Goal: Information Seeking & Learning: Compare options

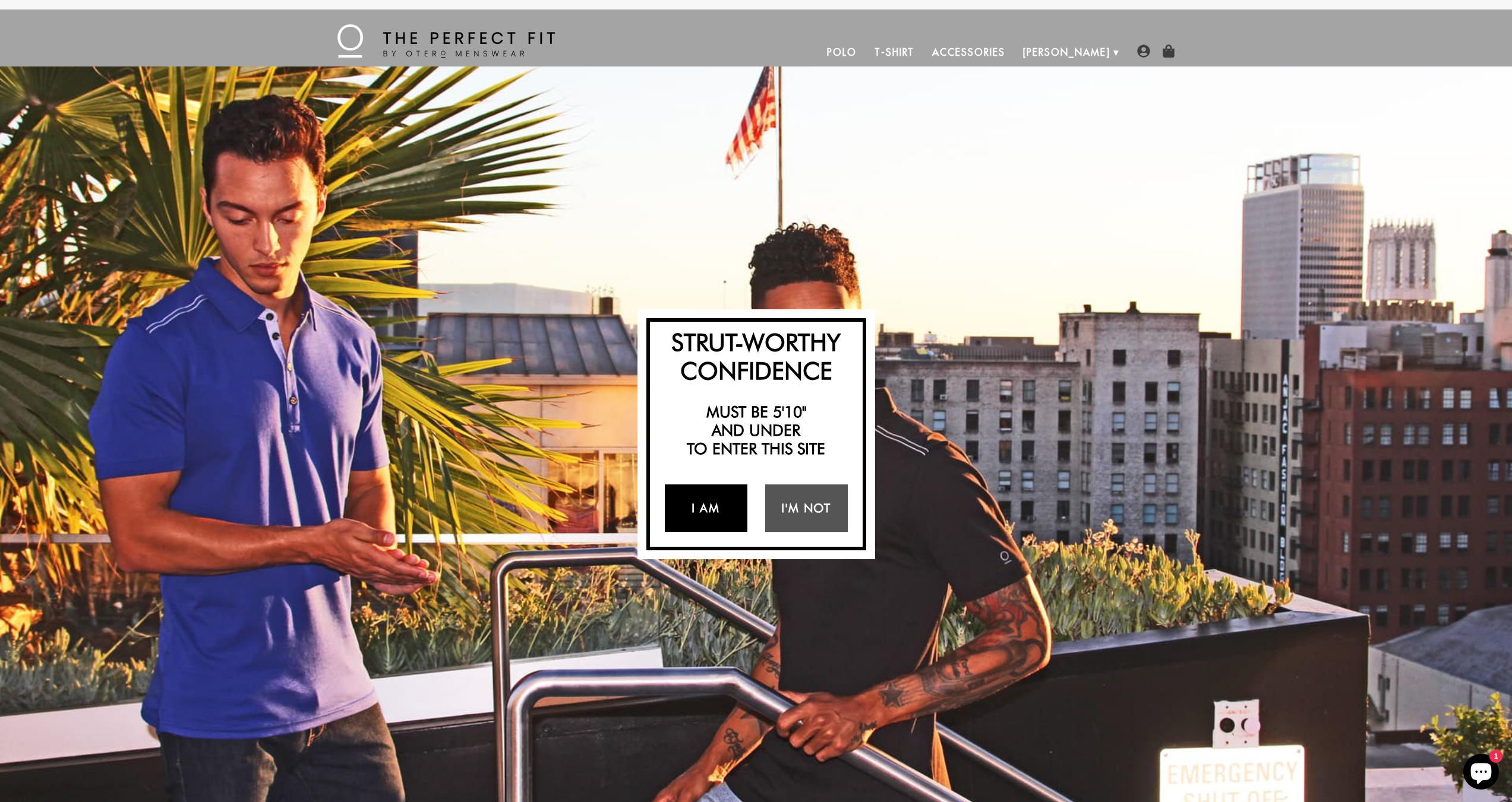
click at [703, 516] on link "I Am" at bounding box center [706, 509] width 82 height 48
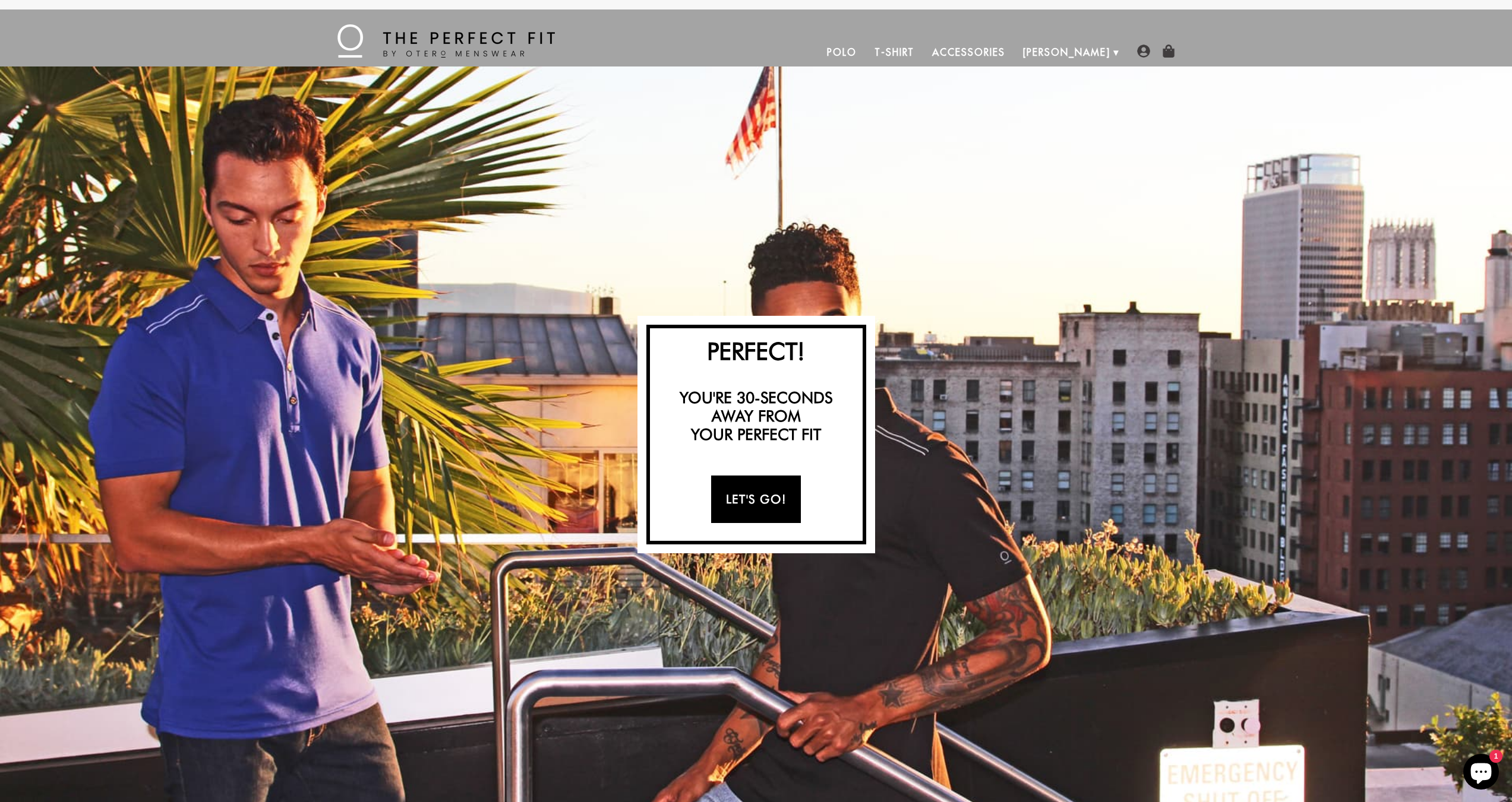
click at [754, 506] on link "Let's Go!" at bounding box center [756, 499] width 90 height 48
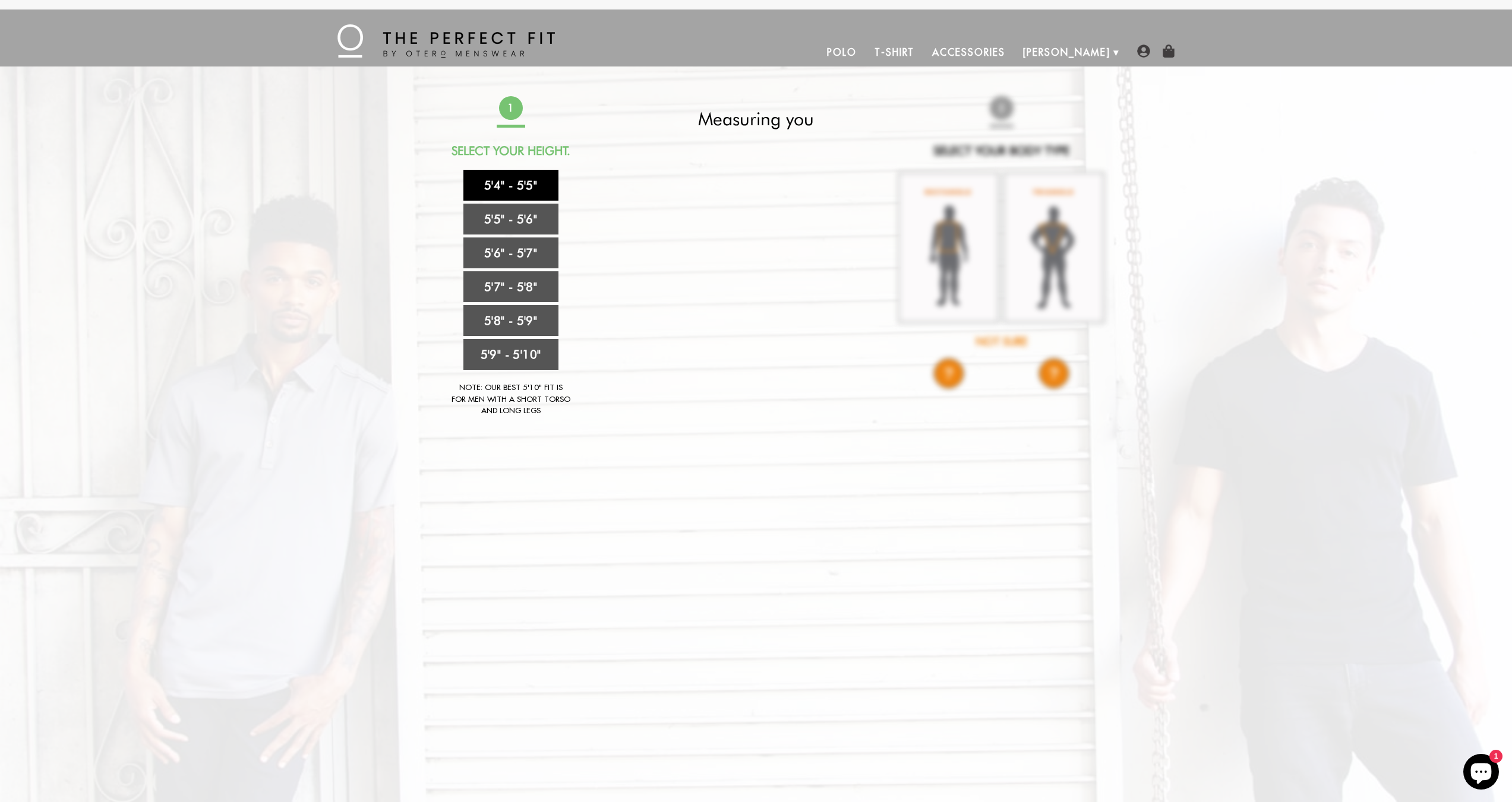
click at [516, 183] on link "5'4" - 5'5"" at bounding box center [511, 185] width 95 height 31
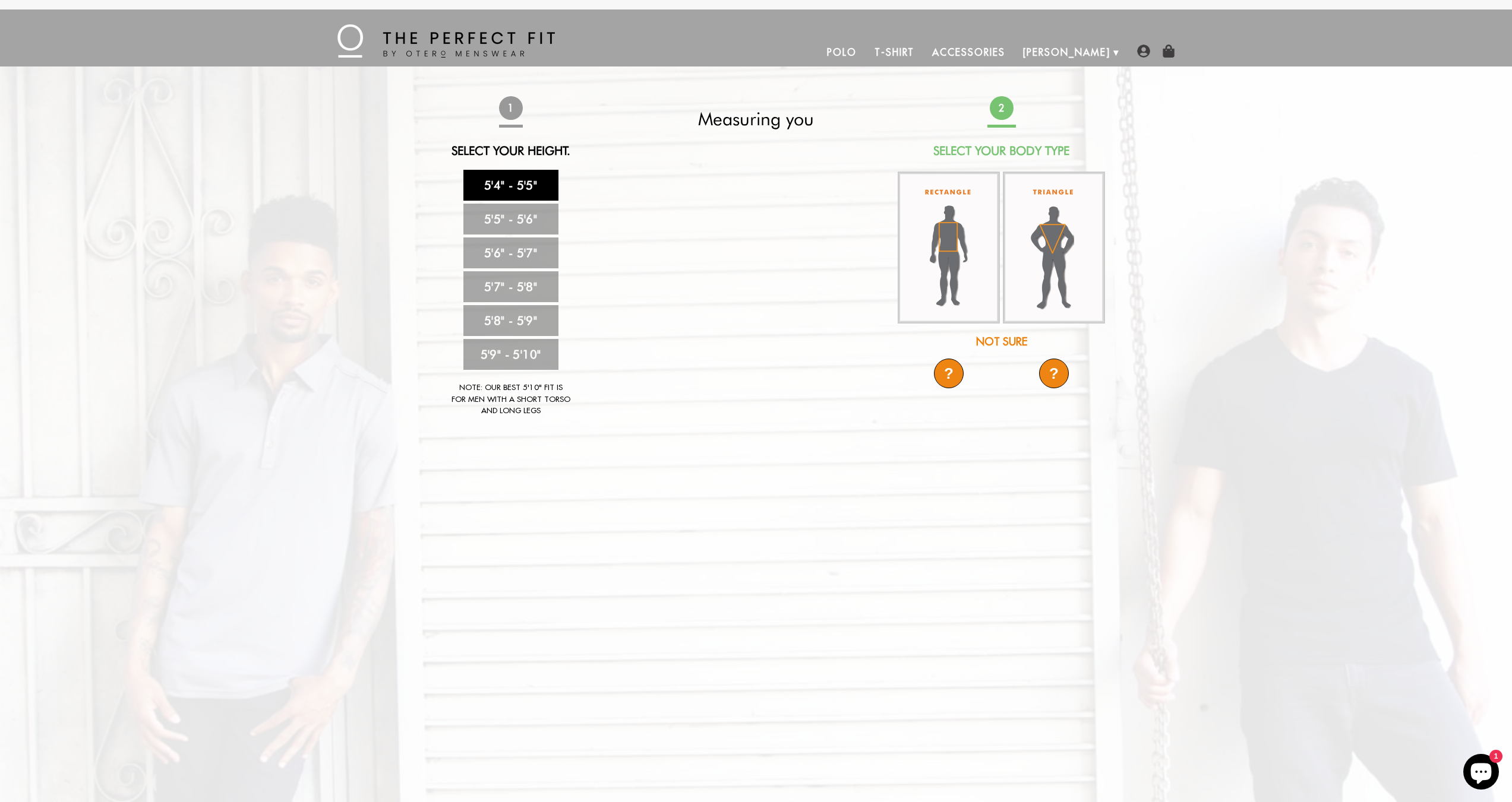
click at [934, 278] on img at bounding box center [948, 248] width 102 height 152
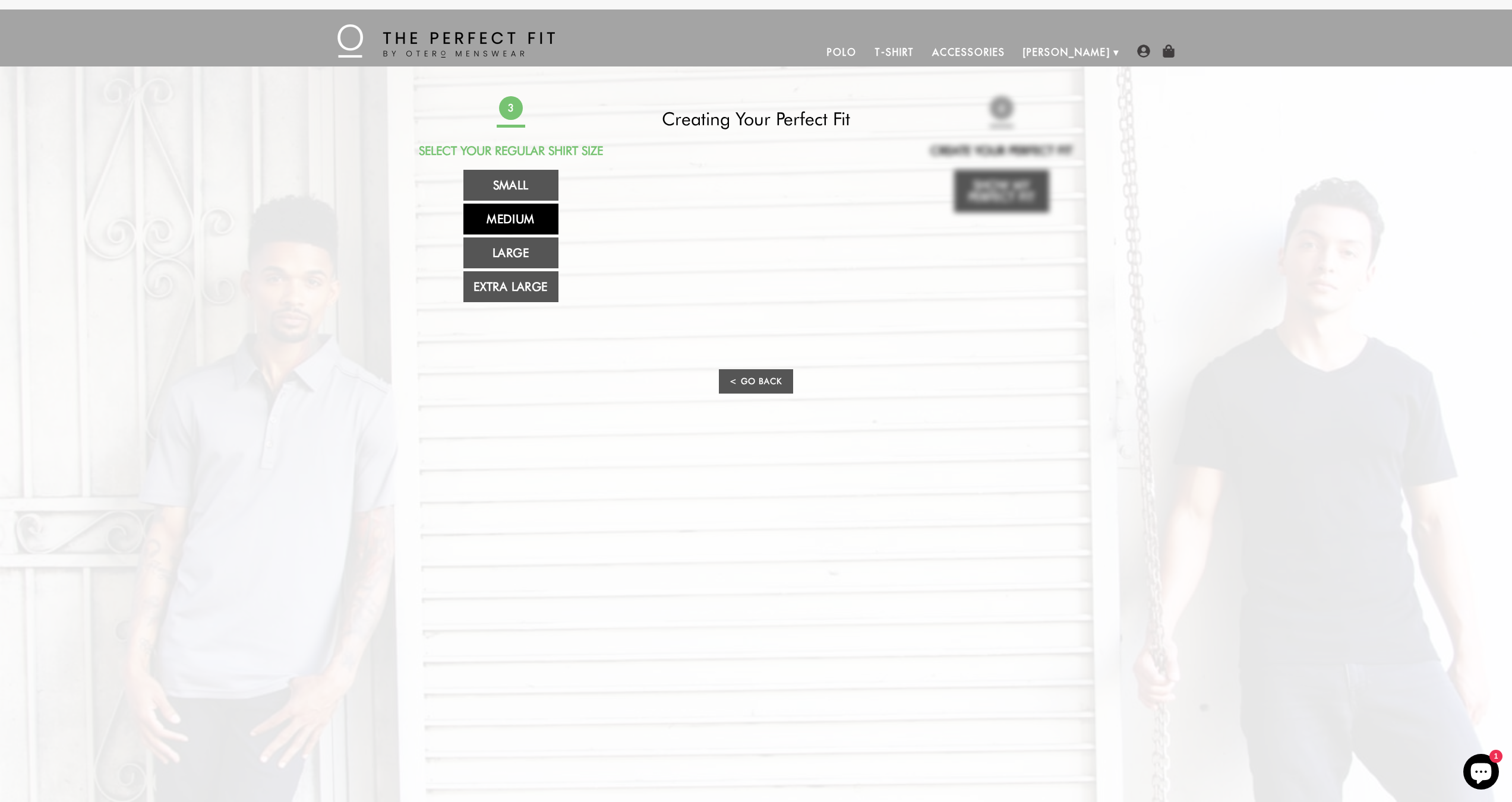
click at [514, 212] on link "Medium" at bounding box center [511, 219] width 95 height 31
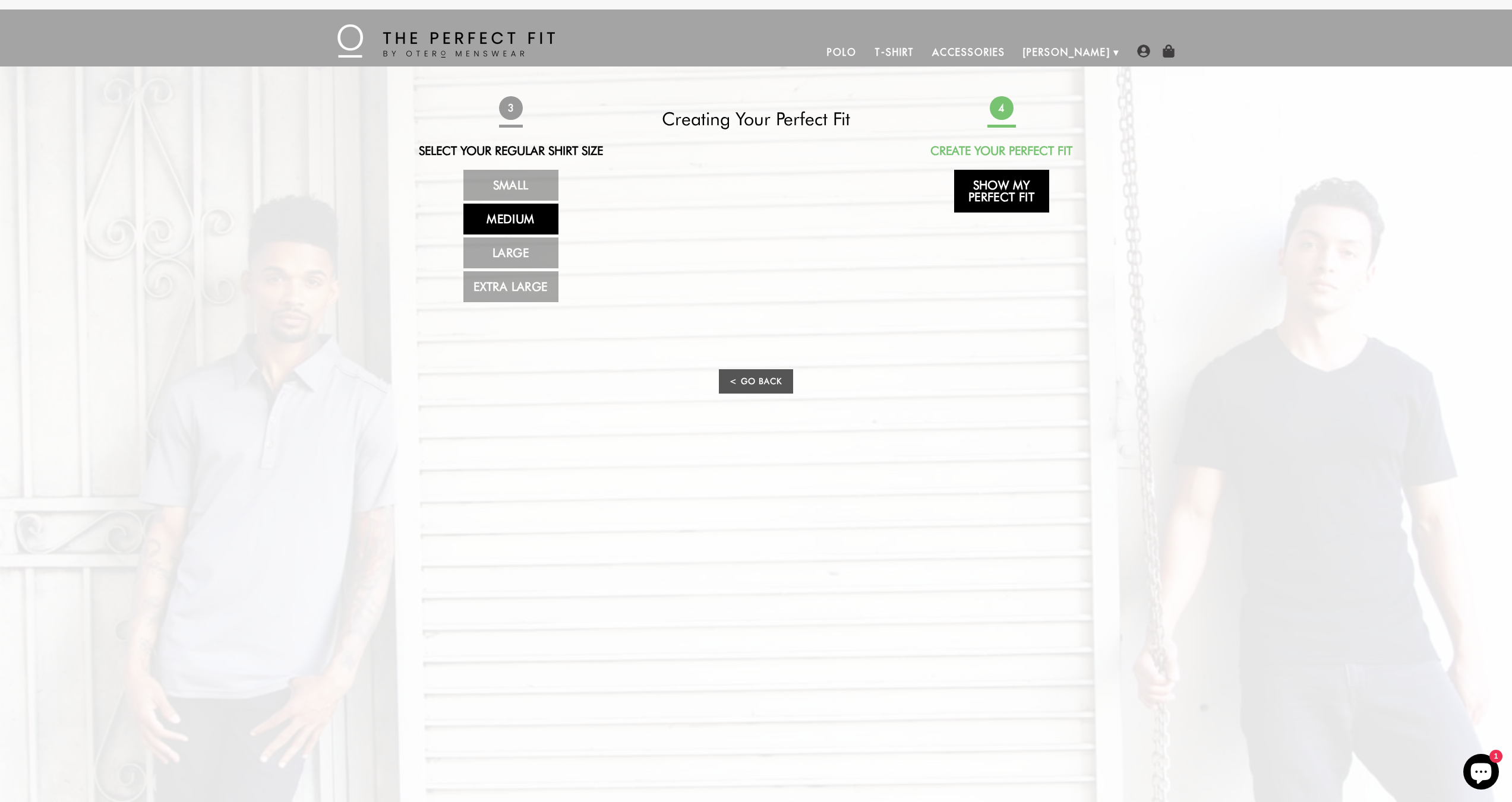
click at [1004, 200] on link "Show My Perfect Fit" at bounding box center [1002, 191] width 95 height 43
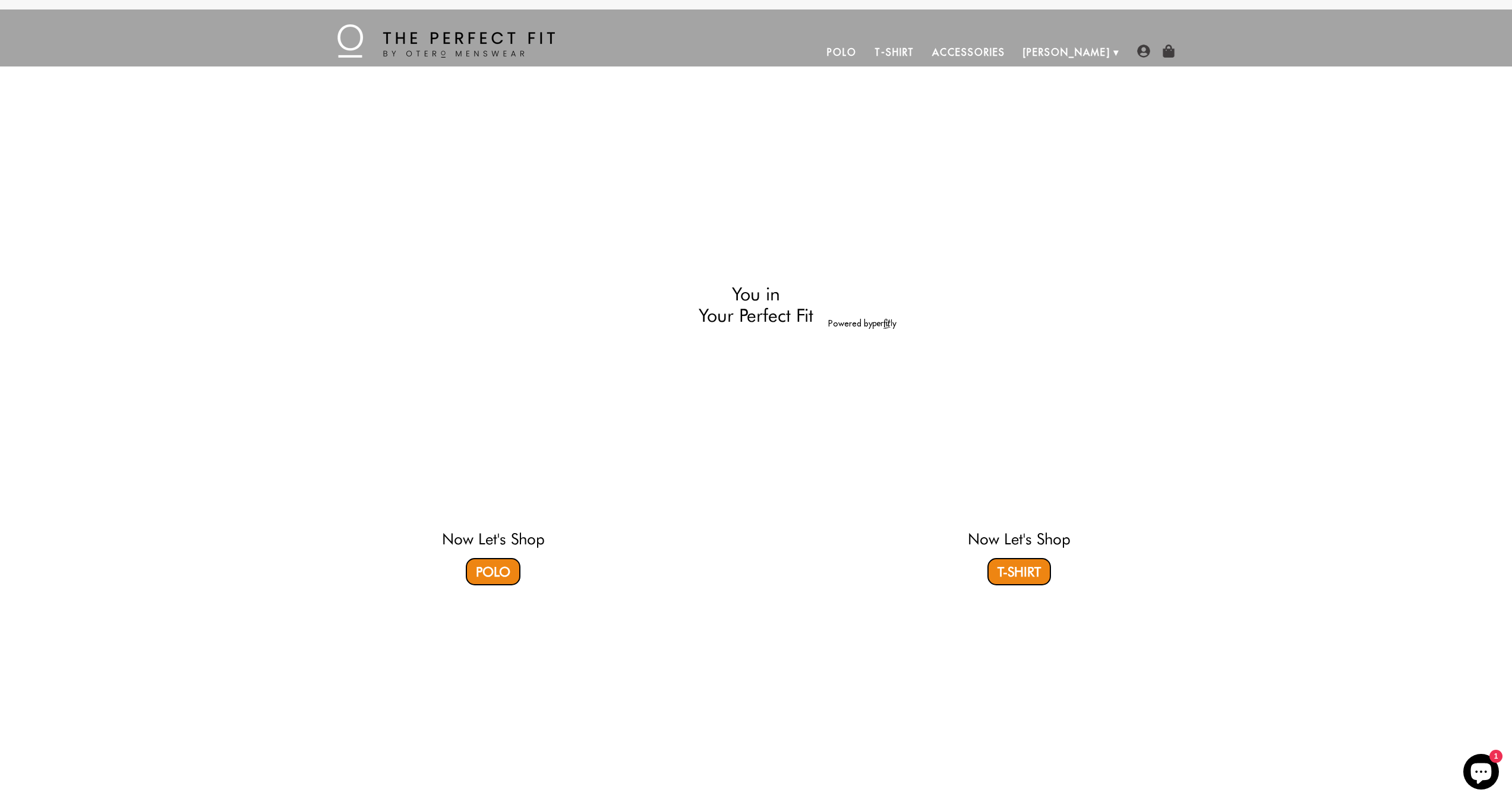
select select "M"
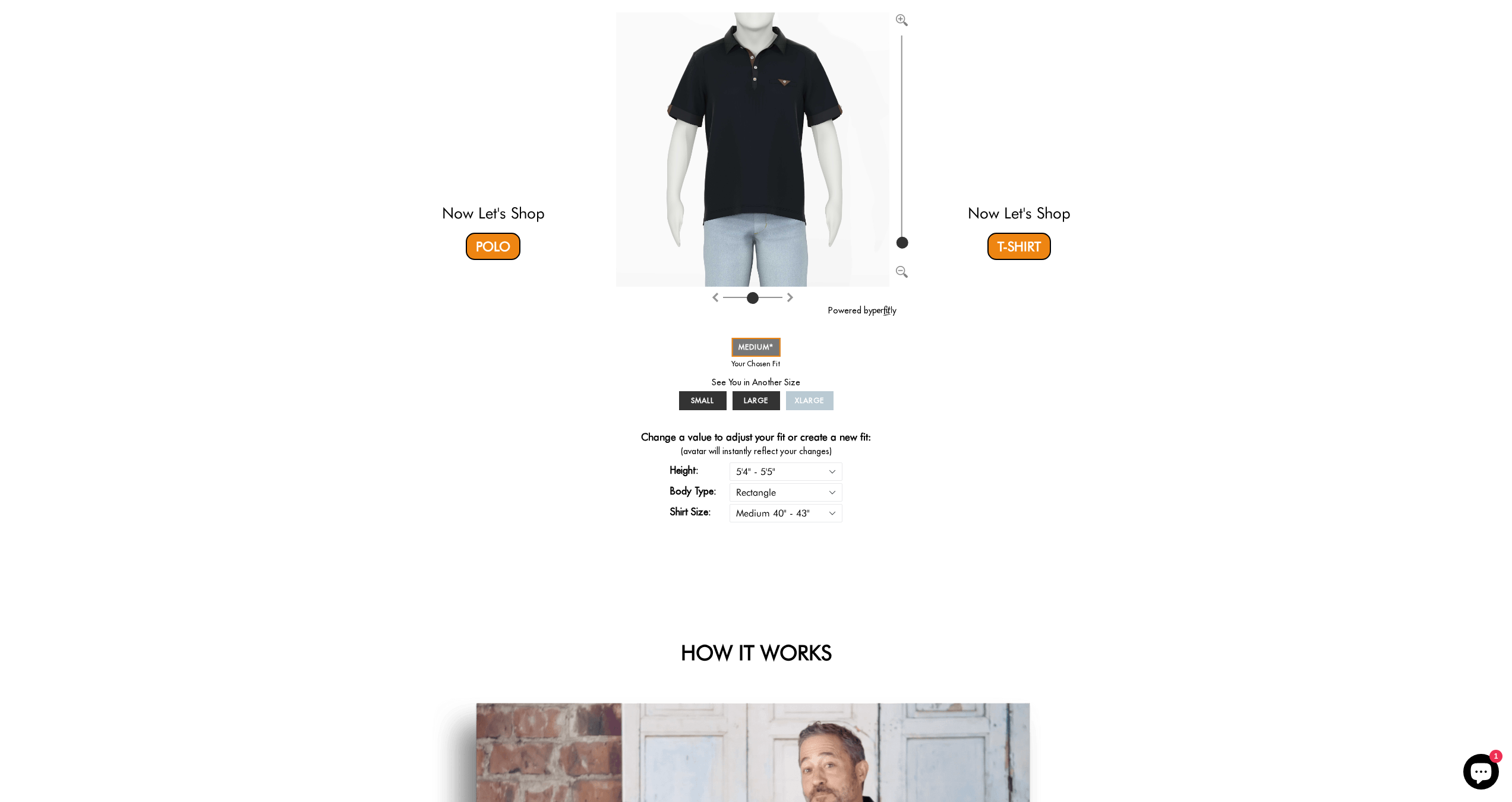
scroll to position [297, 0]
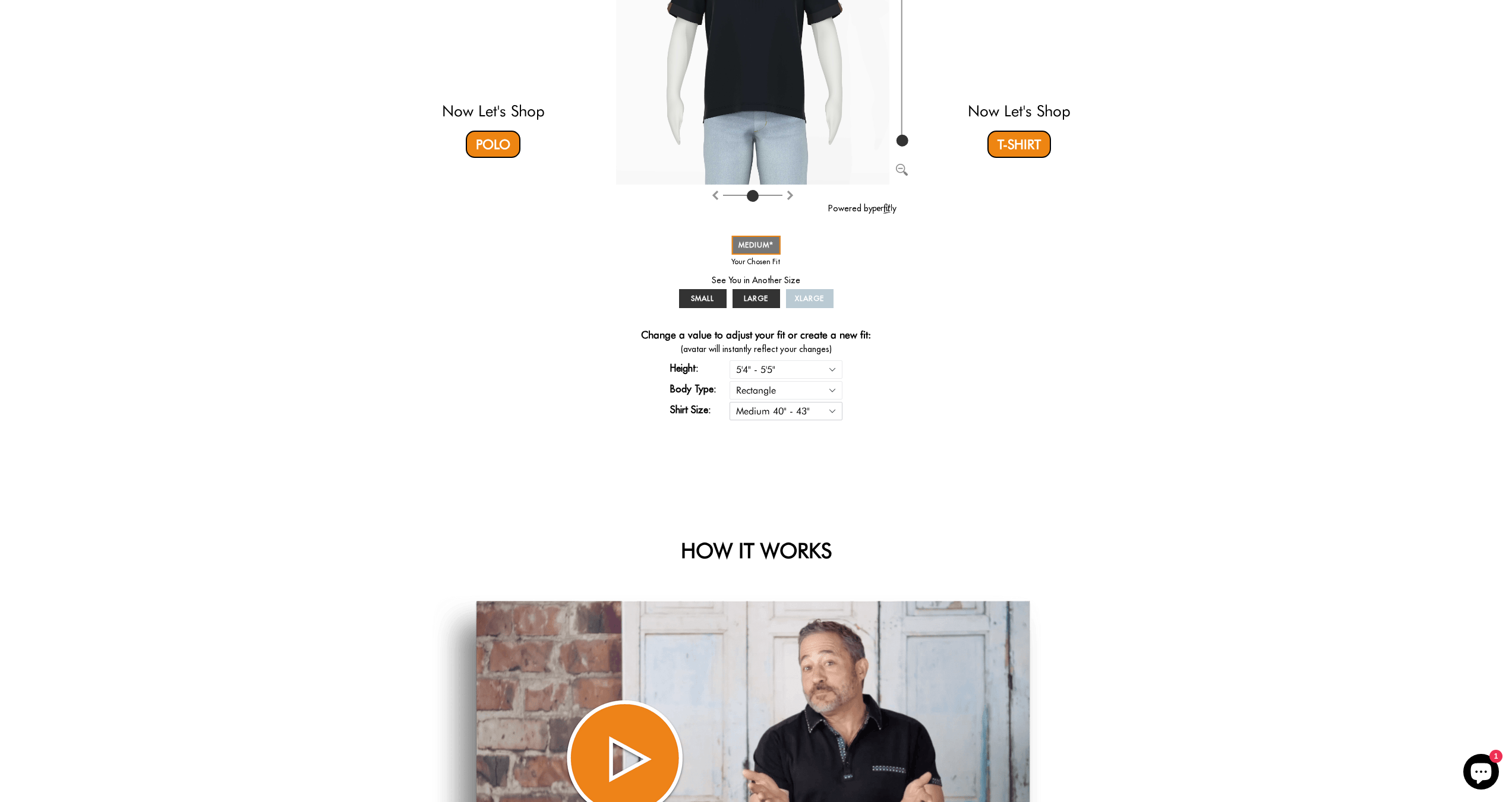
click at [833, 414] on select "Small 36" - 39" Medium 40" - 43" Large 44" - 47" Extra Large 48" - 50"" at bounding box center [786, 411] width 113 height 18
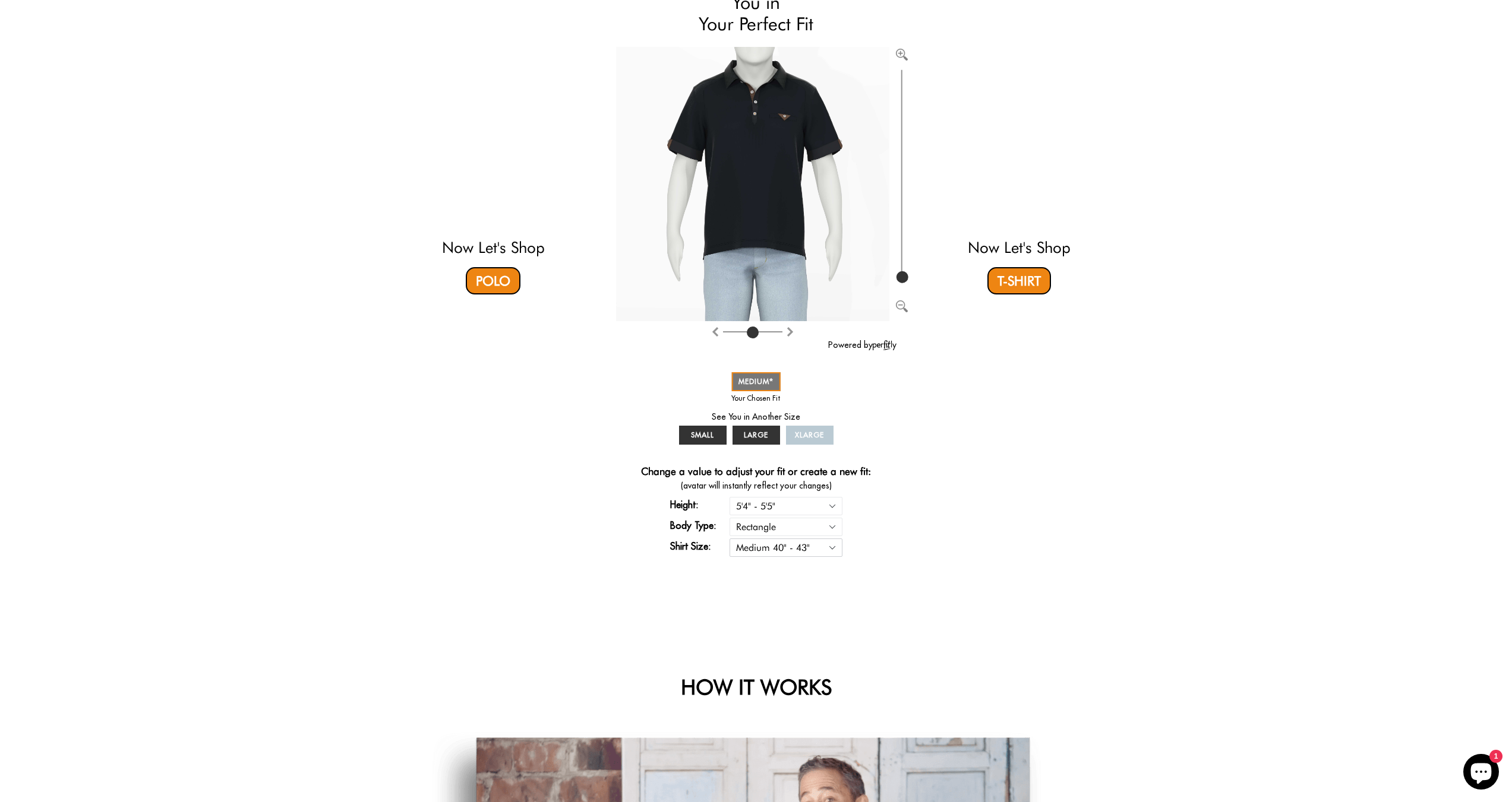
scroll to position [0, 0]
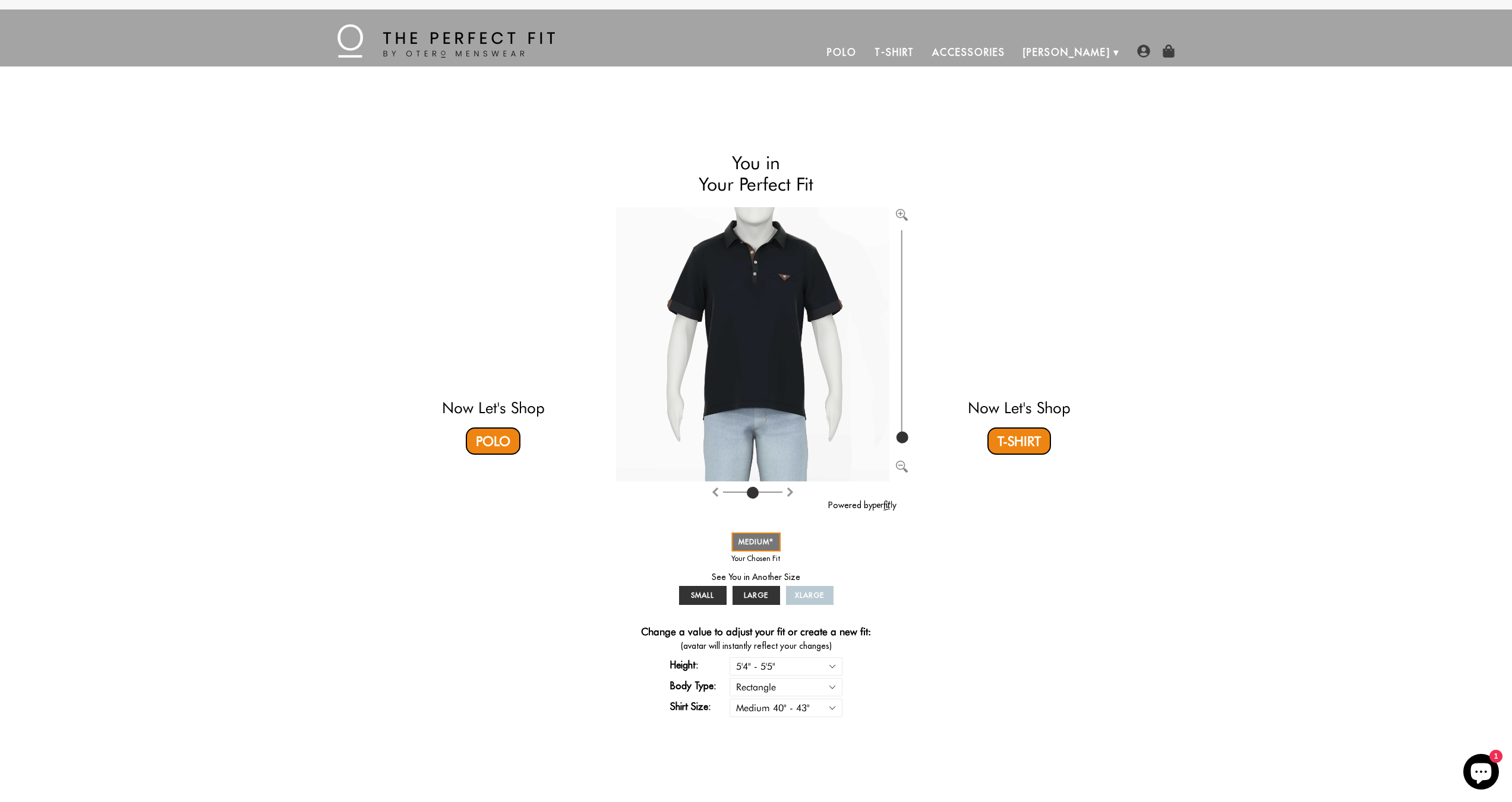
click at [866, 53] on link "Polo" at bounding box center [842, 52] width 48 height 29
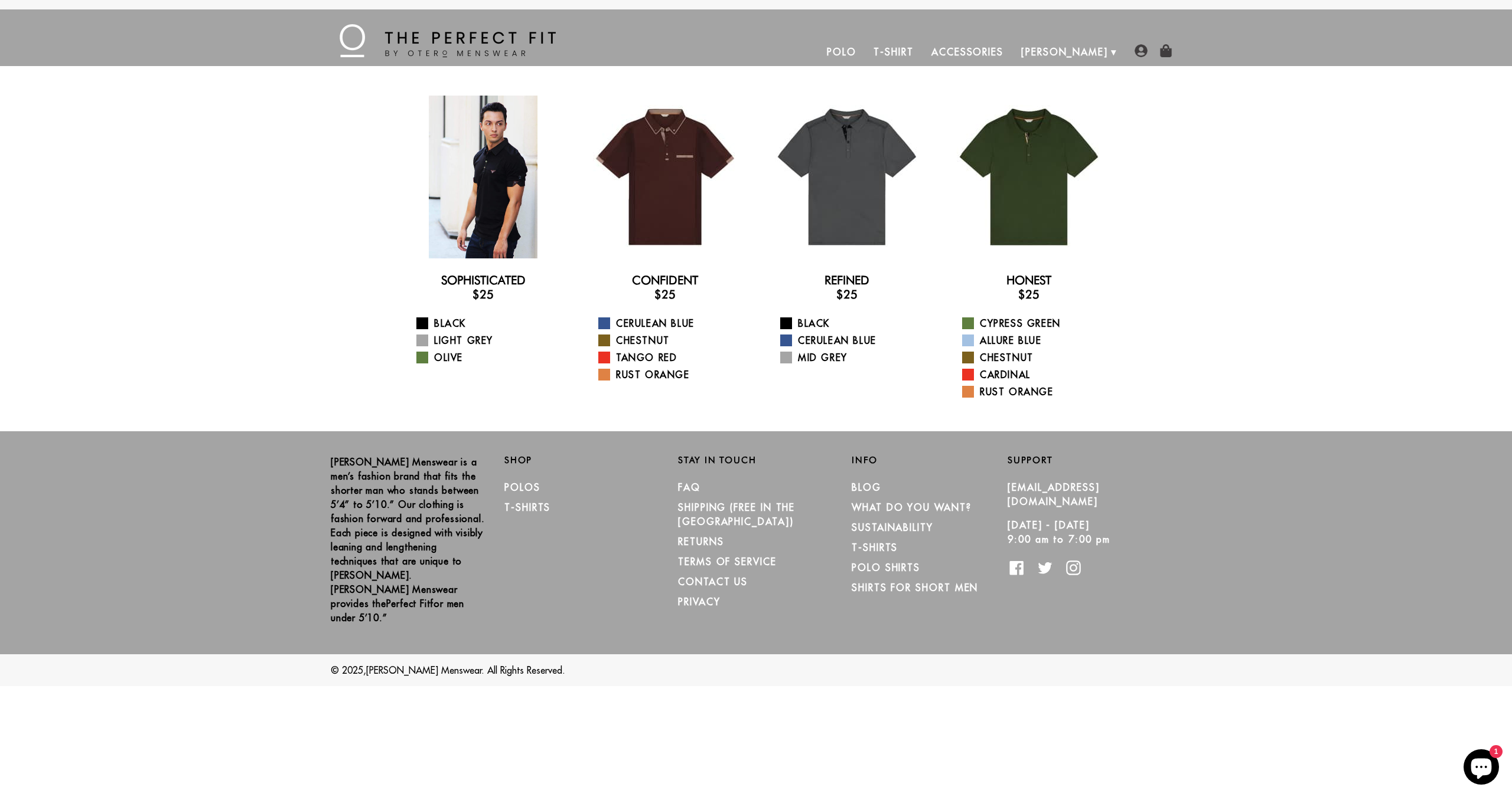
click at [461, 172] on div at bounding box center [483, 176] width 163 height 163
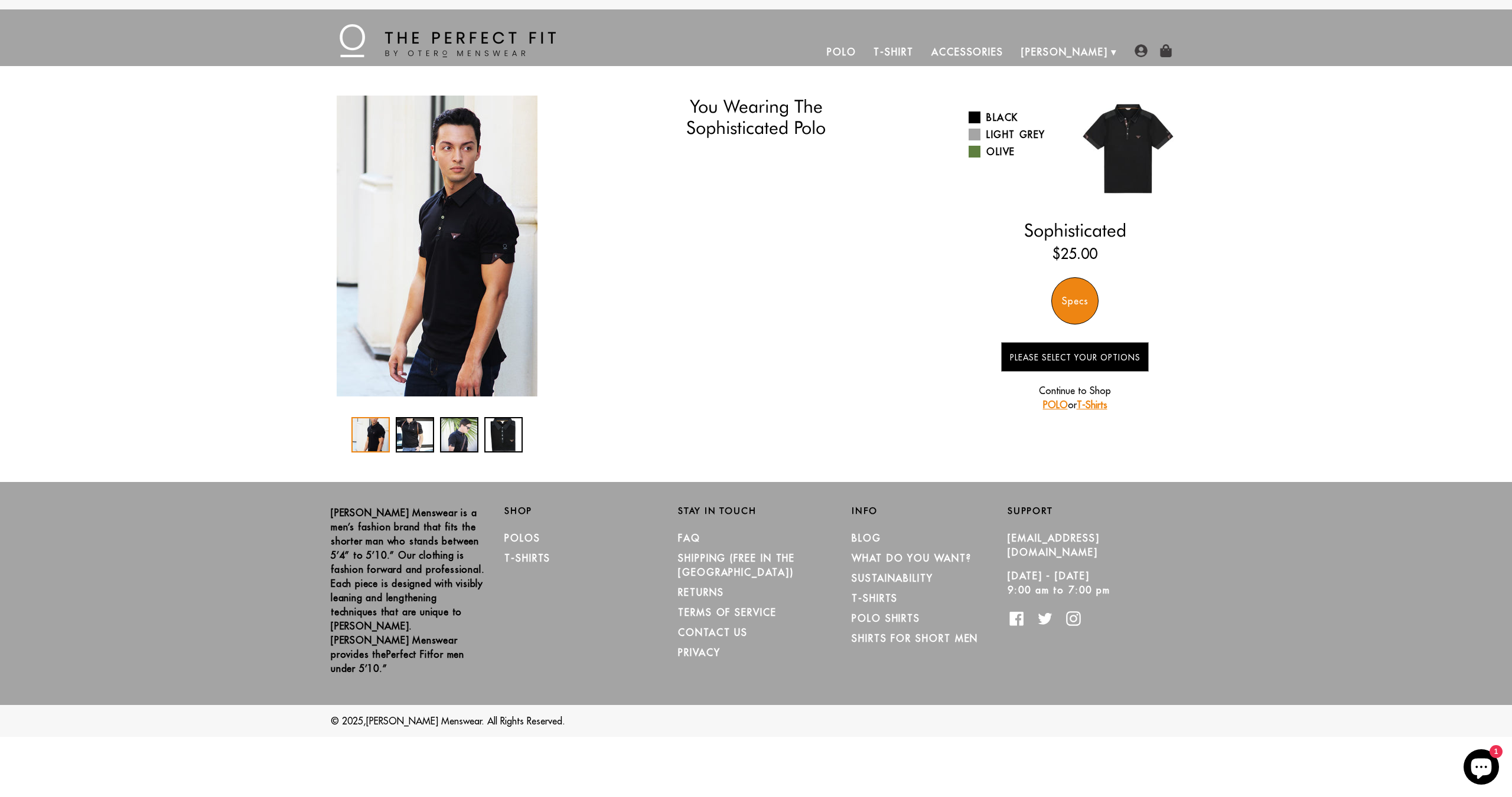
select select "M"
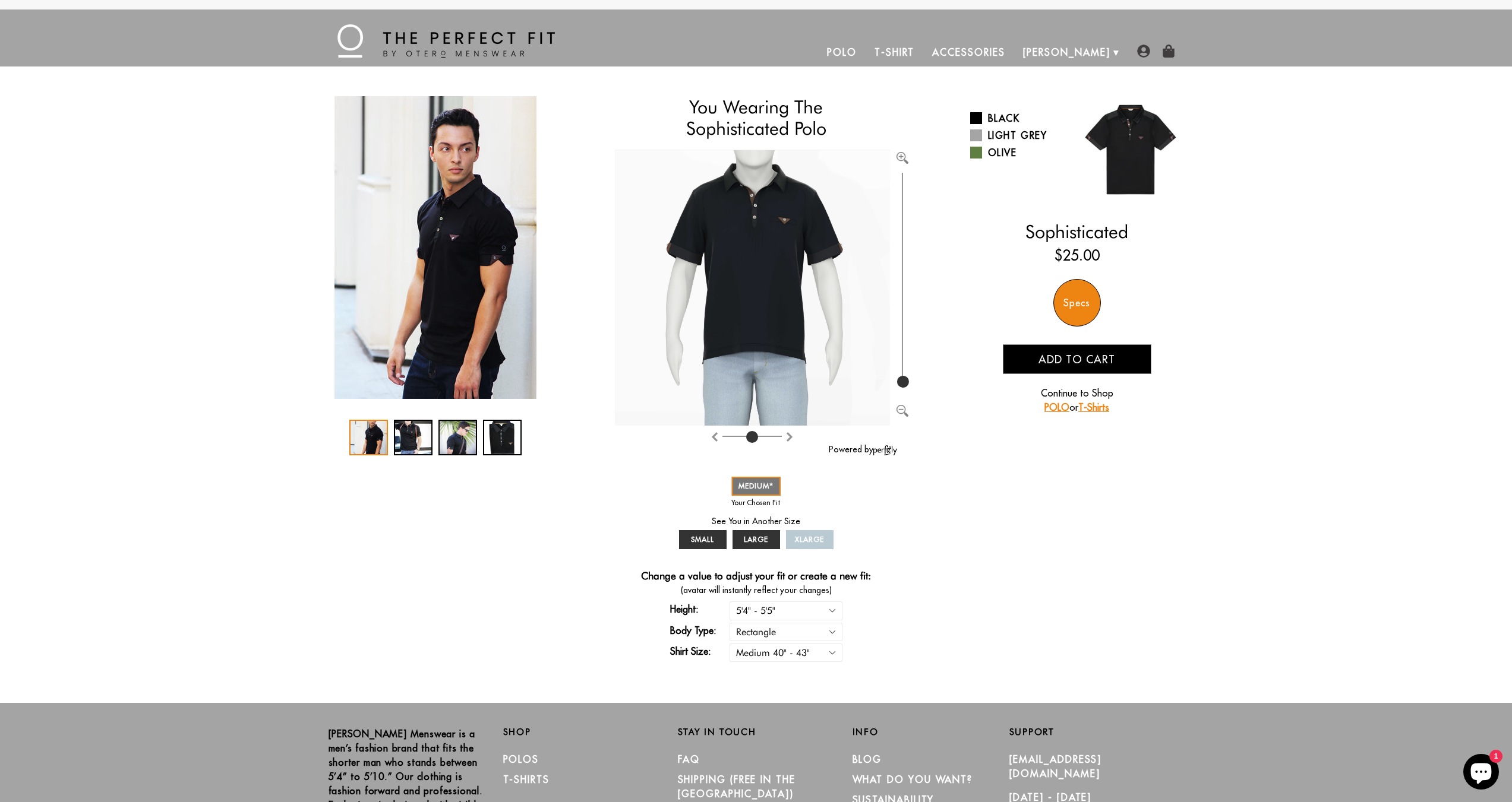
click at [777, 218] on img at bounding box center [752, 288] width 275 height 276
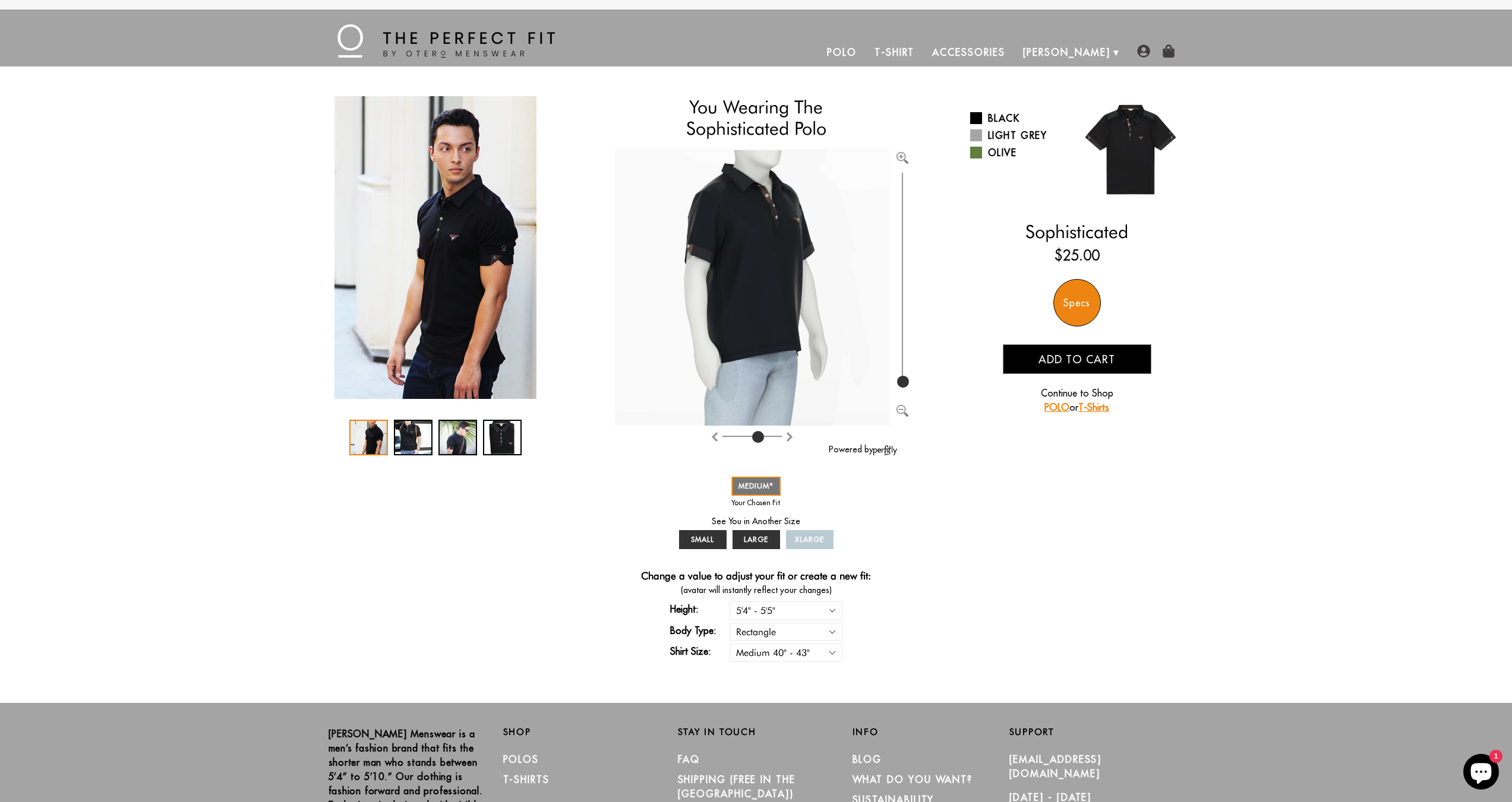
type input "5"
click at [759, 438] on input "range" at bounding box center [752, 438] width 59 height 1
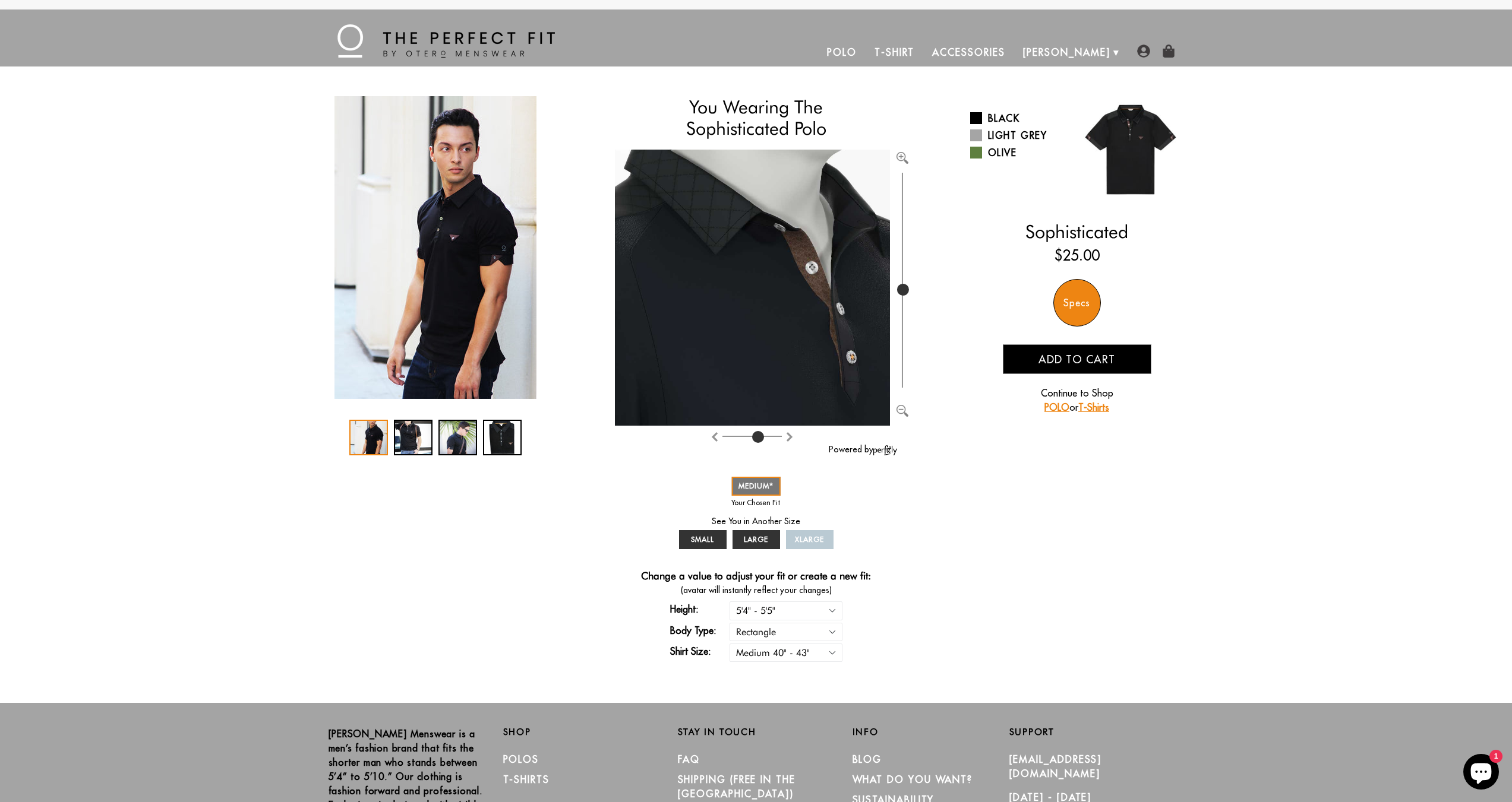
drag, startPoint x: 905, startPoint y: 380, endPoint x: 910, endPoint y: 290, distance: 90.1
type input "507"
click at [909, 290] on input "range" at bounding box center [902, 280] width 12 height 221
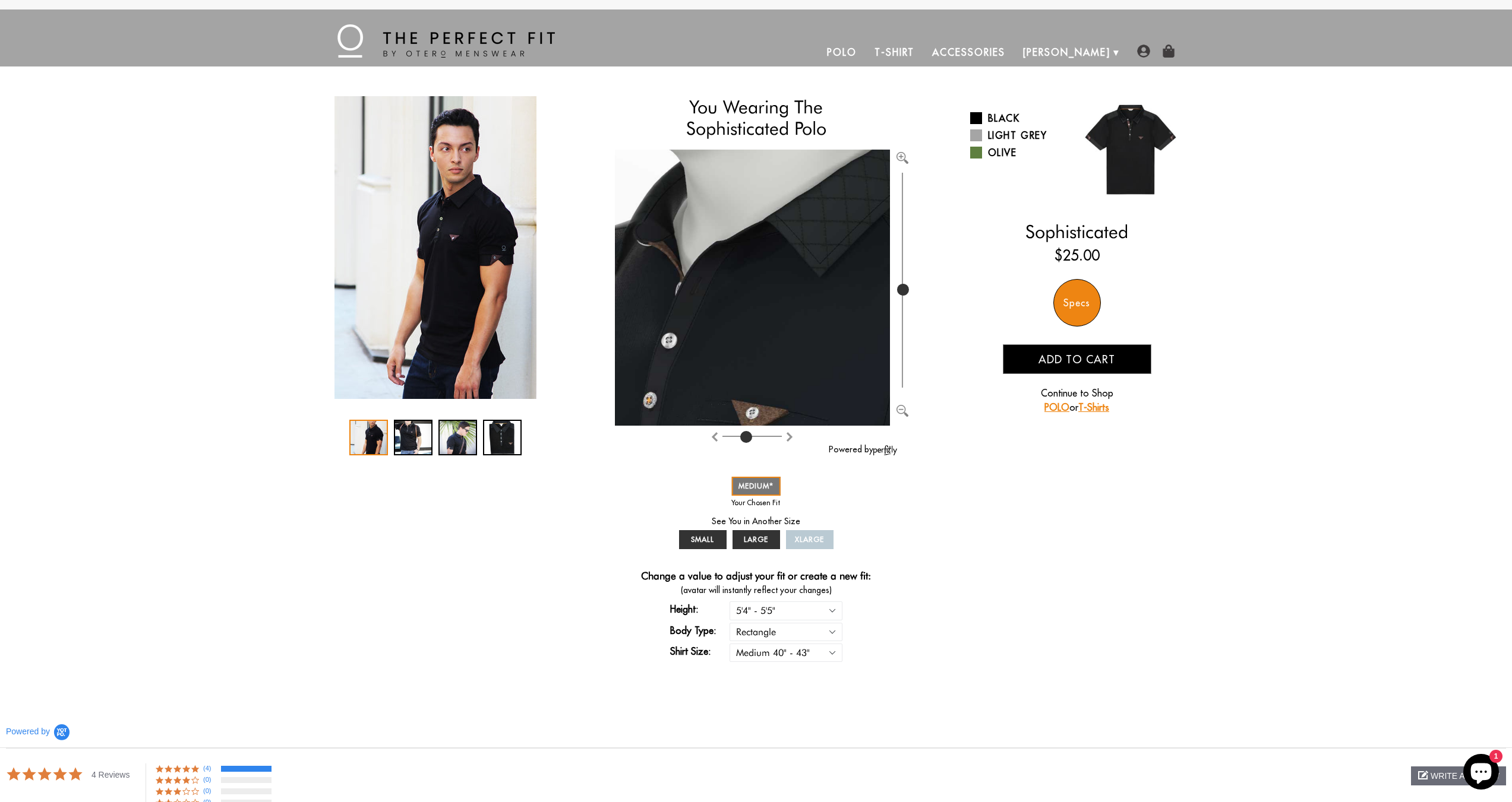
drag, startPoint x: 756, startPoint y: 437, endPoint x: 745, endPoint y: 436, distance: 11.0
type input "3"
click at [745, 438] on input "range" at bounding box center [752, 438] width 59 height 1
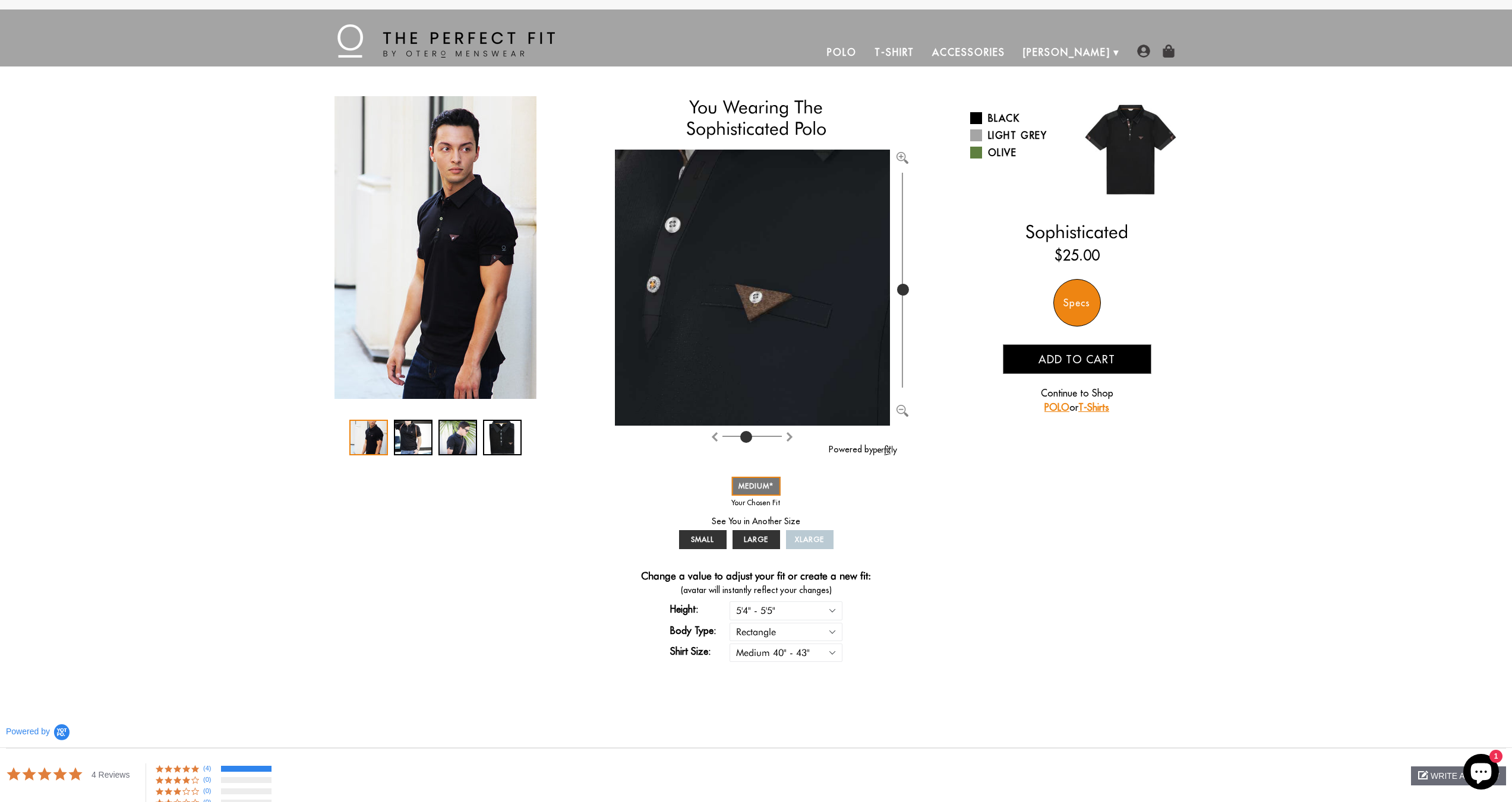
drag, startPoint x: 793, startPoint y: 378, endPoint x: 797, endPoint y: 262, distance: 116.1
click at [797, 262] on img at bounding box center [756, 644] width 1395 height 1400
click at [866, 49] on link "Polo" at bounding box center [842, 52] width 48 height 29
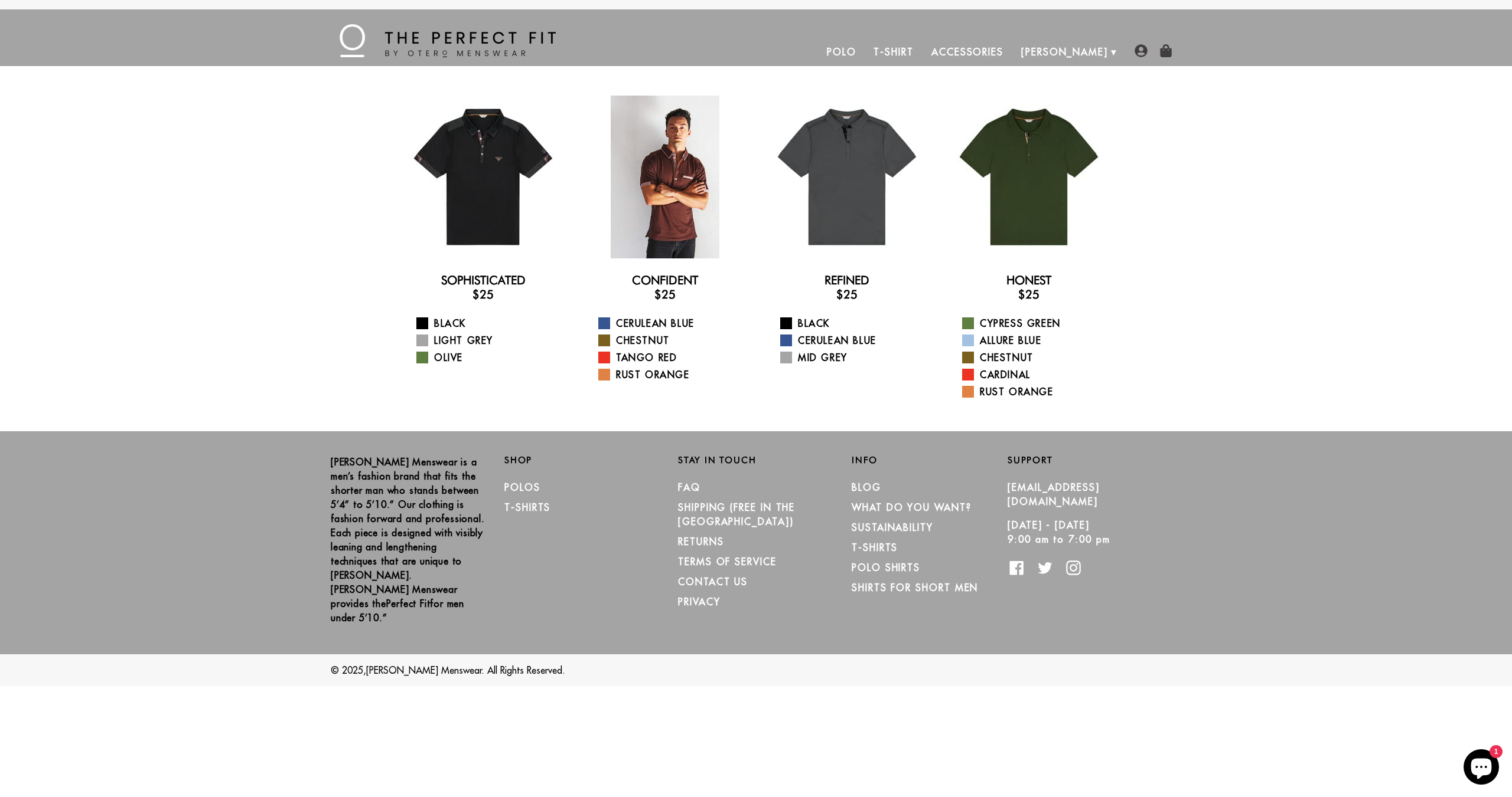
click at [680, 172] on div at bounding box center [664, 176] width 163 height 163
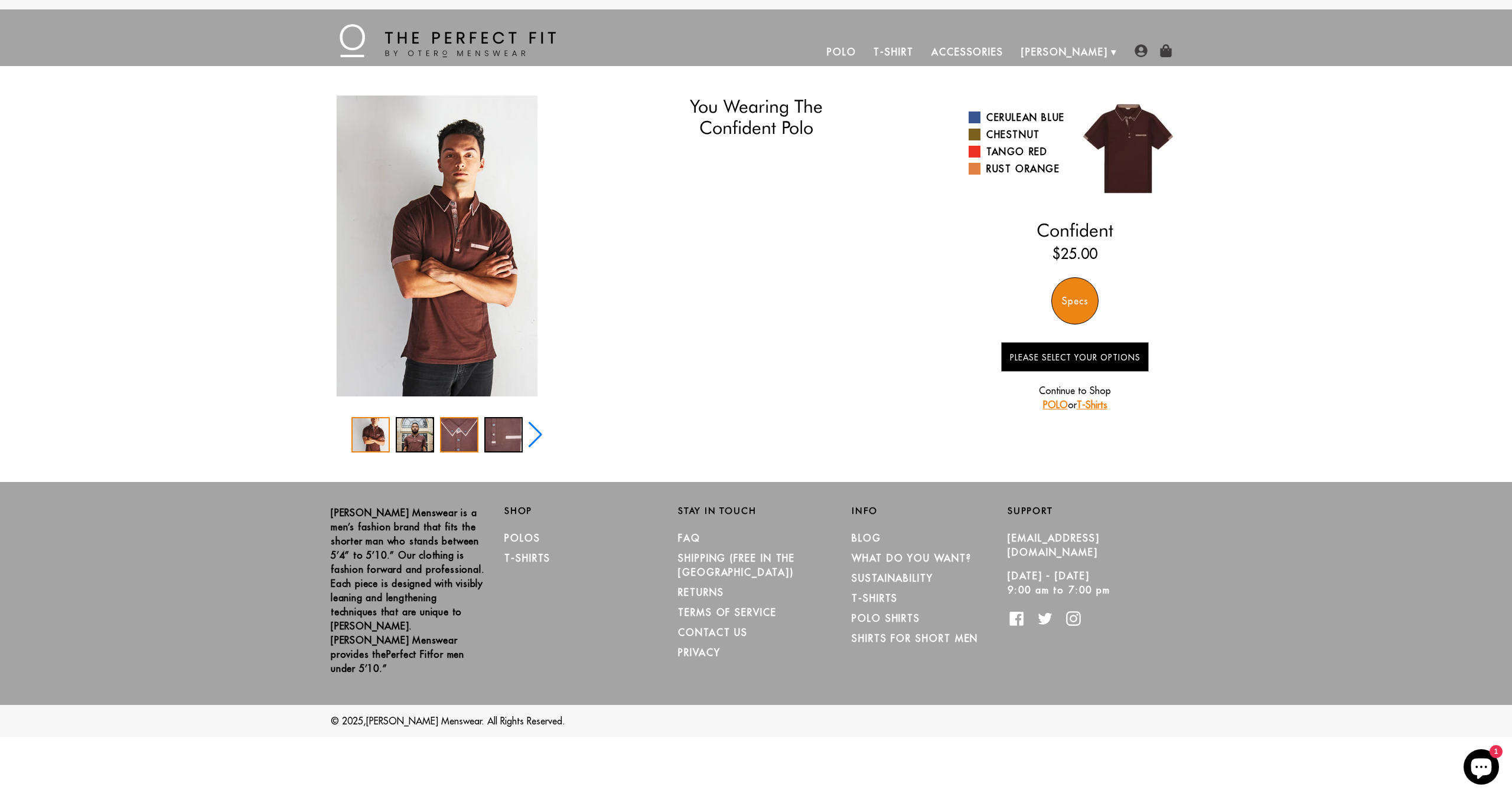
select select "M"
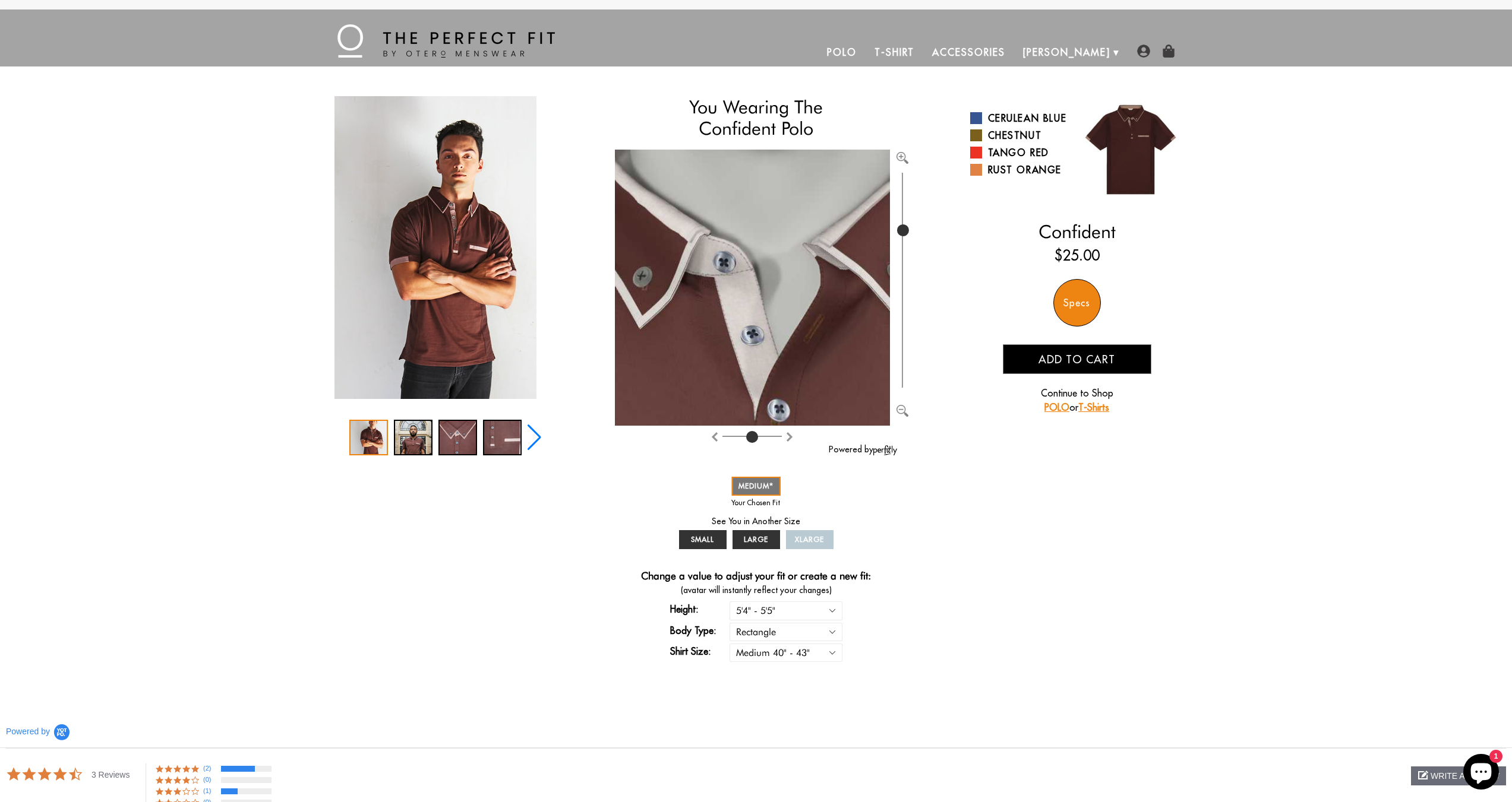
drag, startPoint x: 903, startPoint y: 379, endPoint x: 905, endPoint y: 231, distance: 148.0
type input "770"
click at [905, 231] on input "range" at bounding box center [902, 280] width 12 height 221
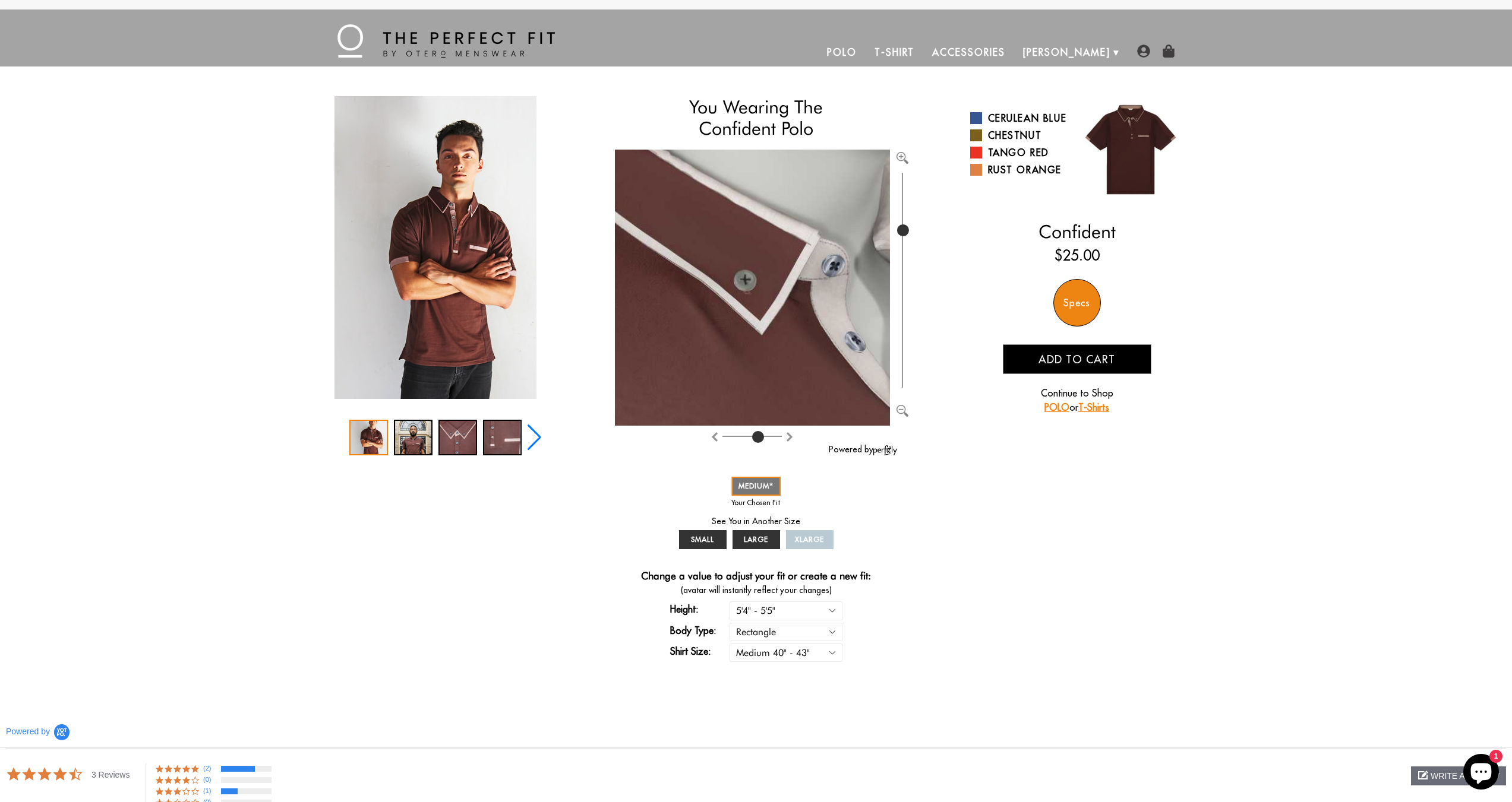
type input "4"
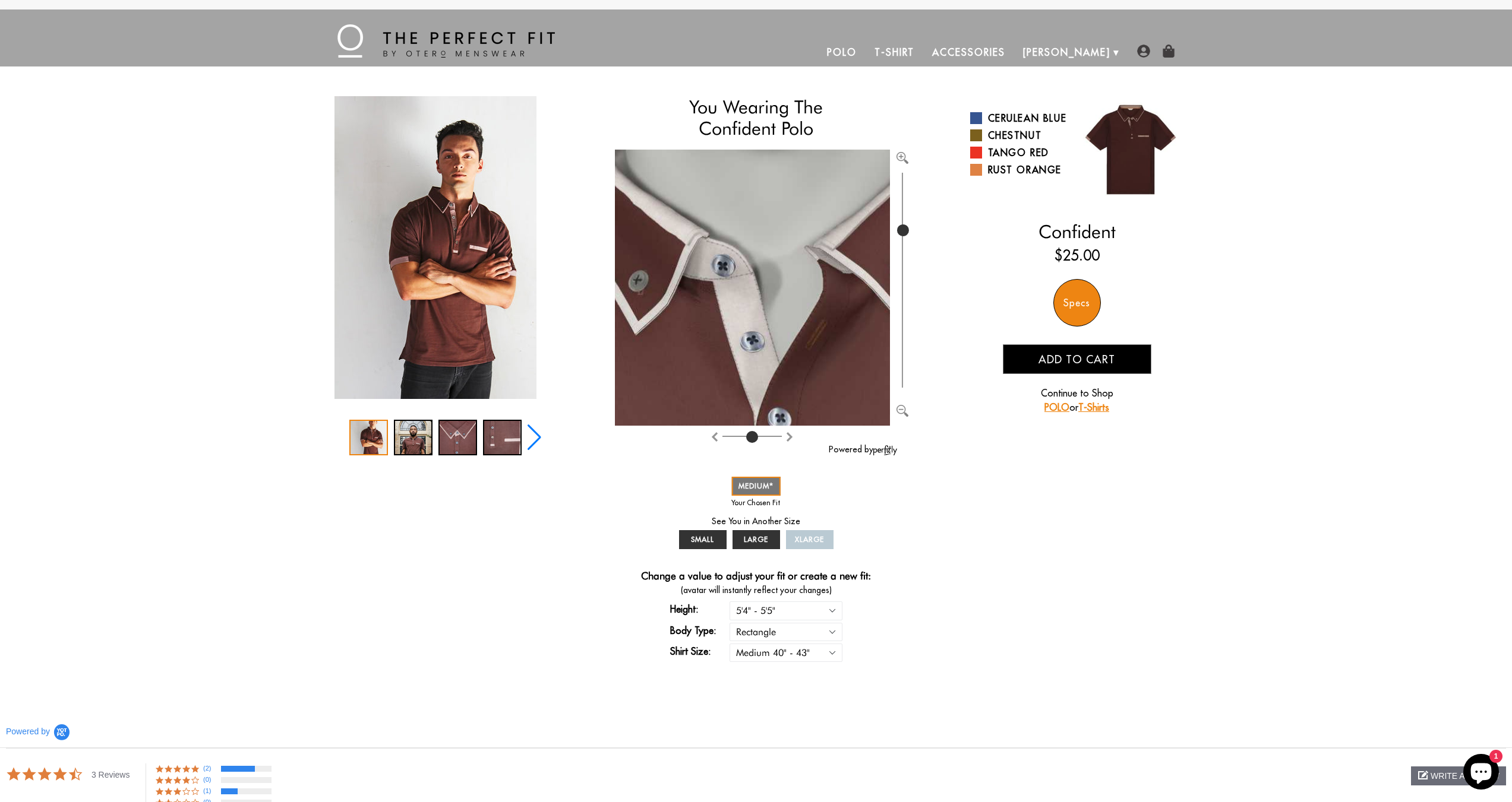
click at [753, 438] on input "range" at bounding box center [752, 438] width 59 height 1
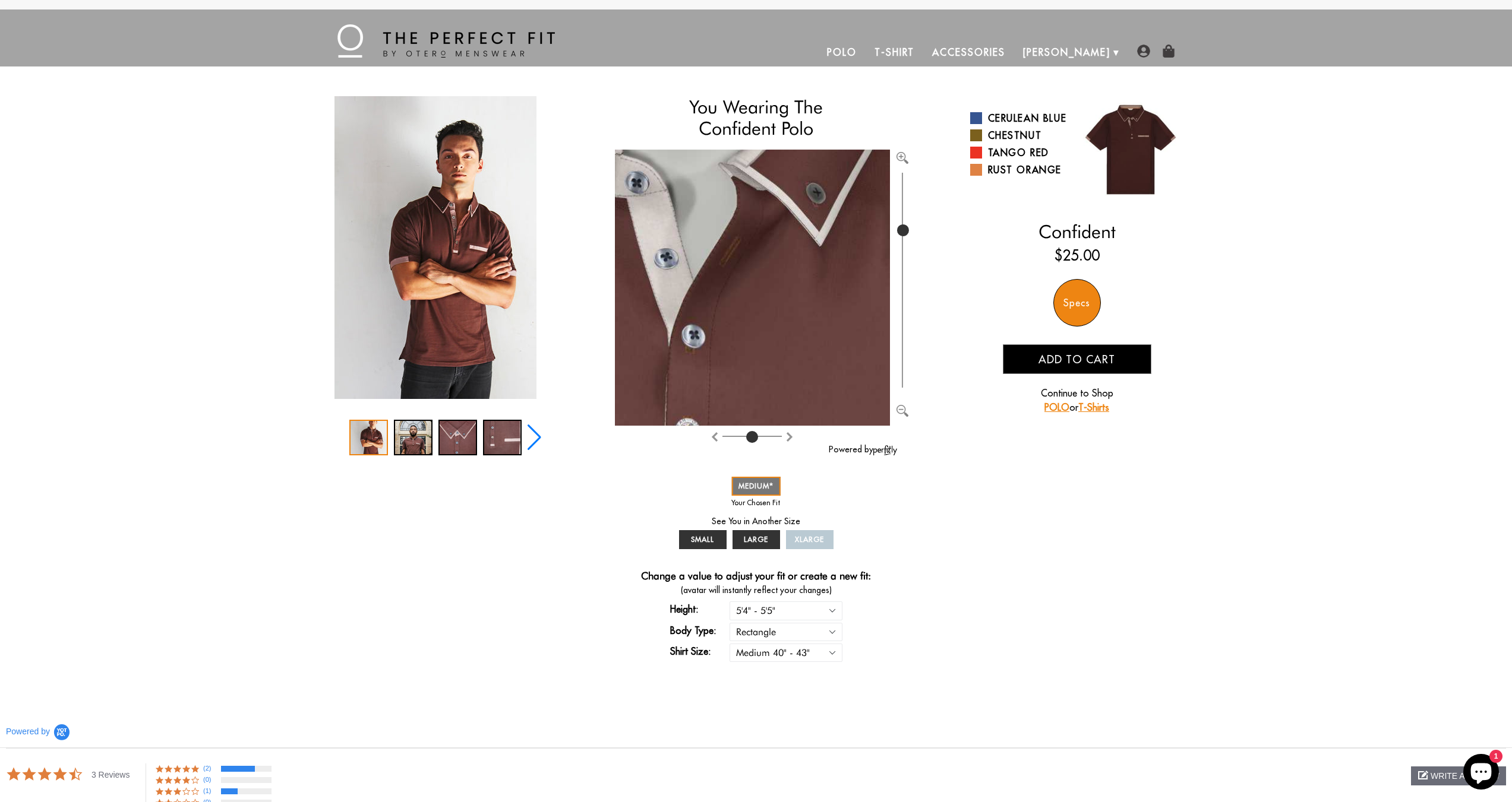
drag, startPoint x: 817, startPoint y: 330, endPoint x: 620, endPoint y: 172, distance: 252.5
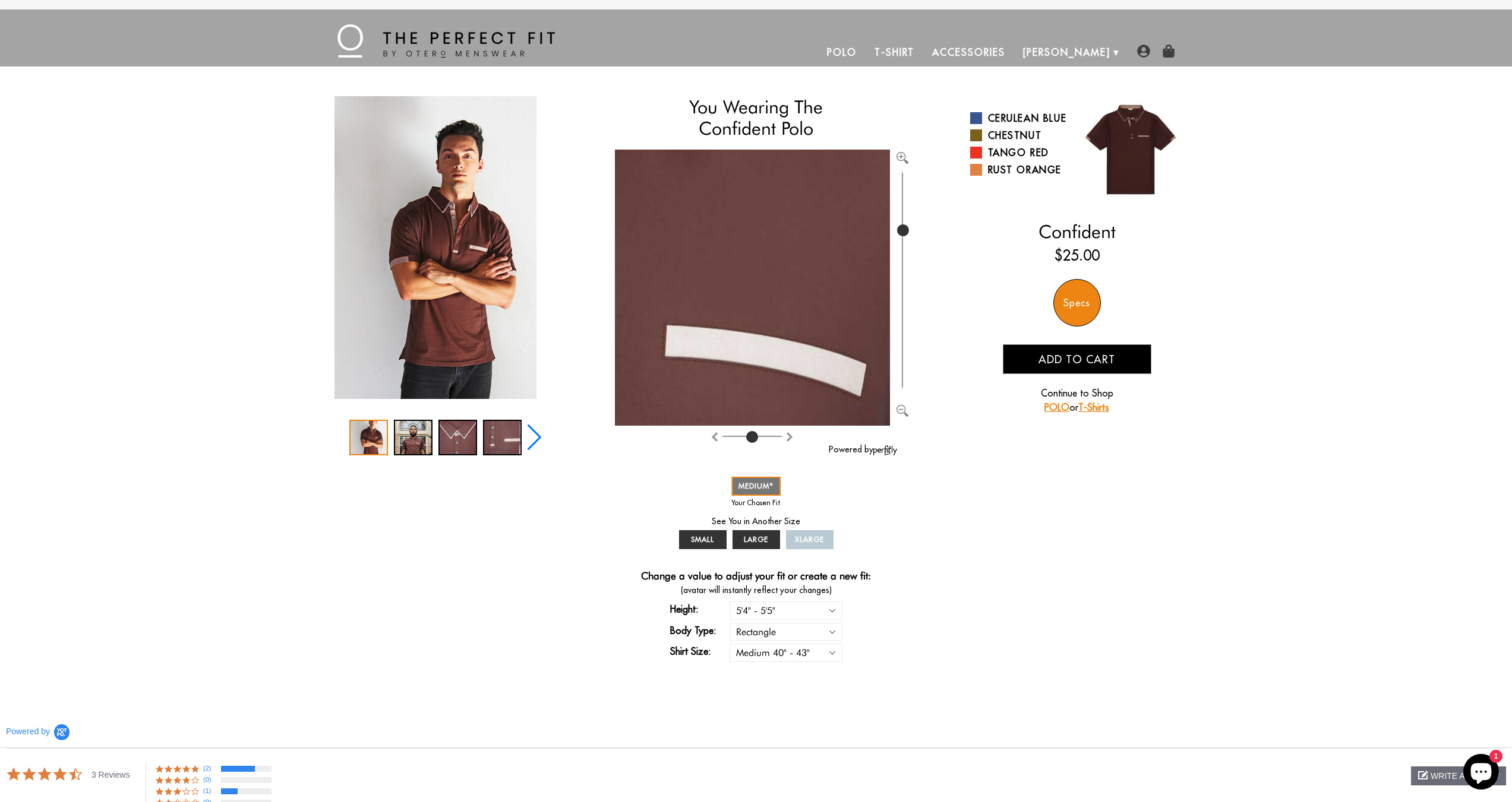
drag, startPoint x: 767, startPoint y: 346, endPoint x: 687, endPoint y: 247, distance: 127.3
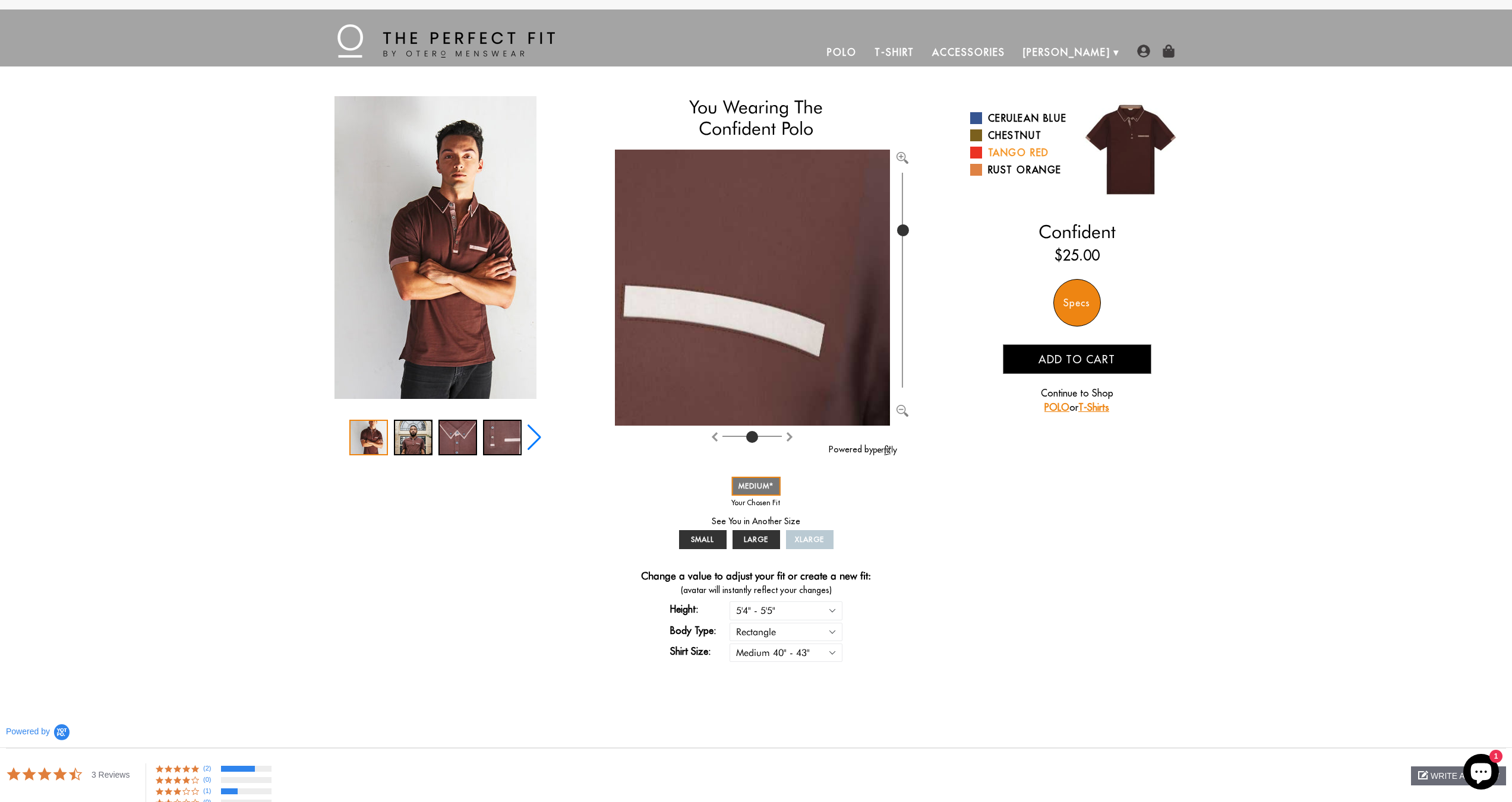
click at [978, 158] on span at bounding box center [976, 152] width 12 height 12
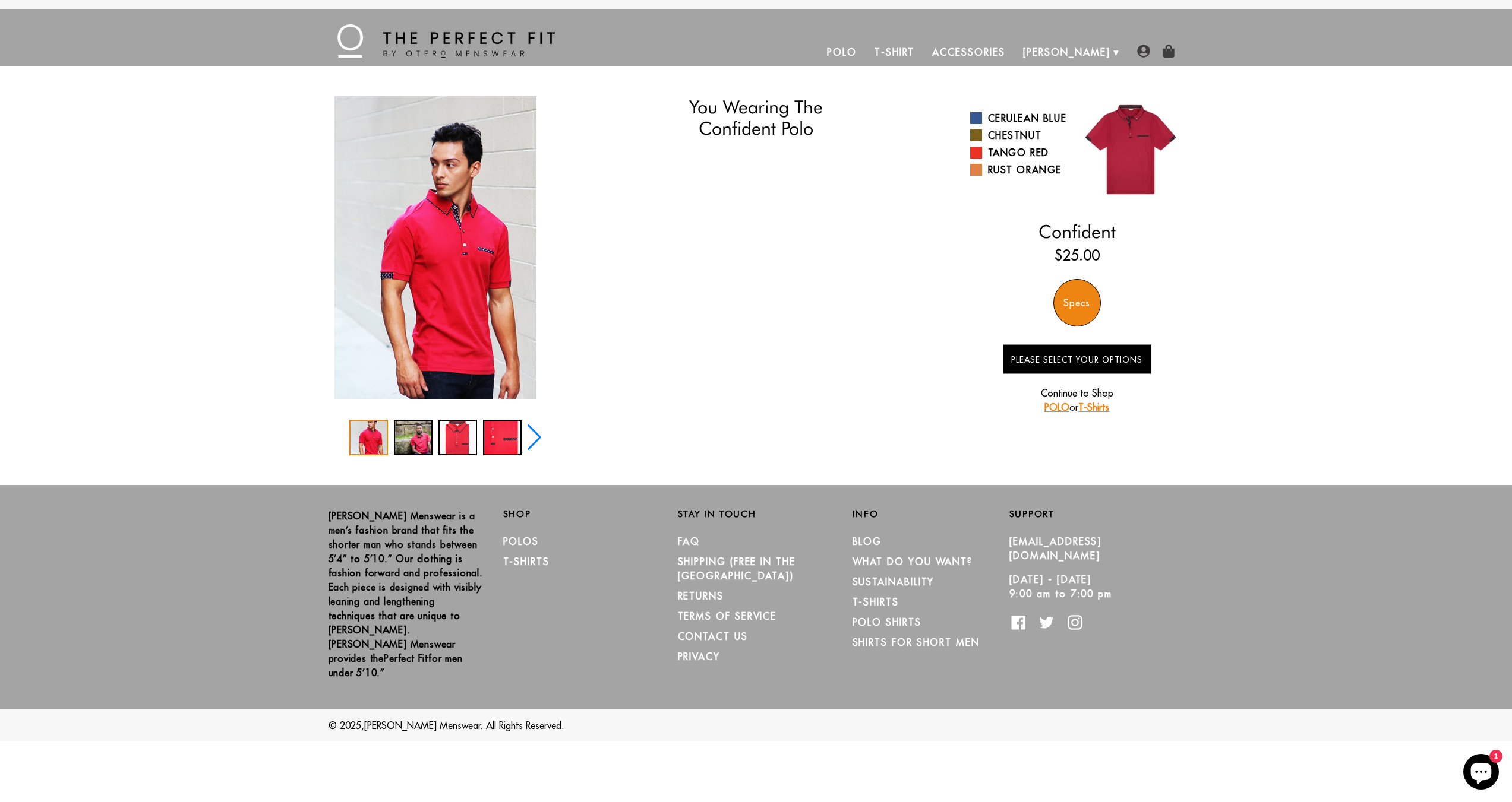
select select "M"
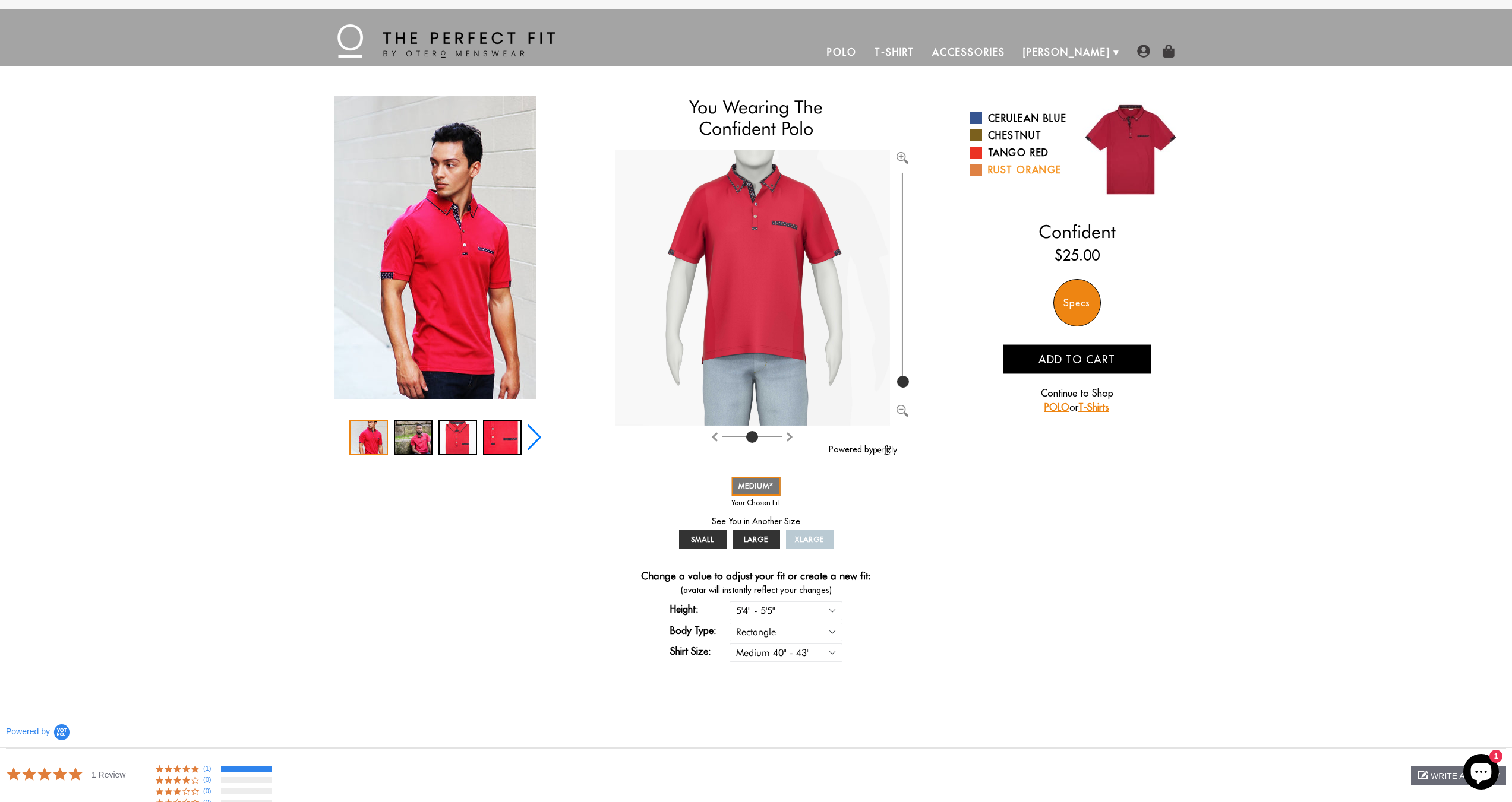
click at [981, 176] on span at bounding box center [976, 170] width 12 height 12
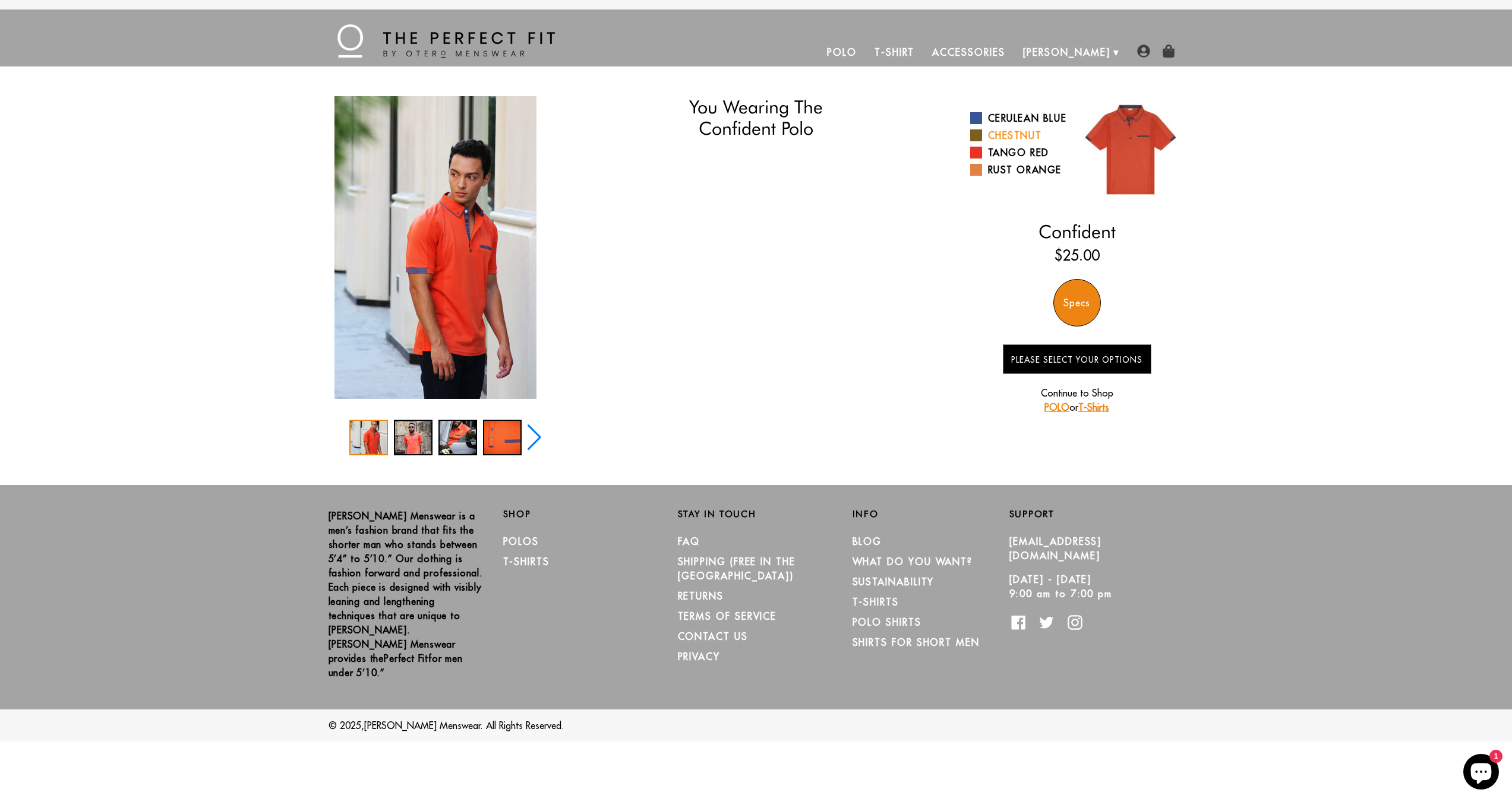
click at [979, 141] on span at bounding box center [976, 135] width 12 height 12
select select "M"
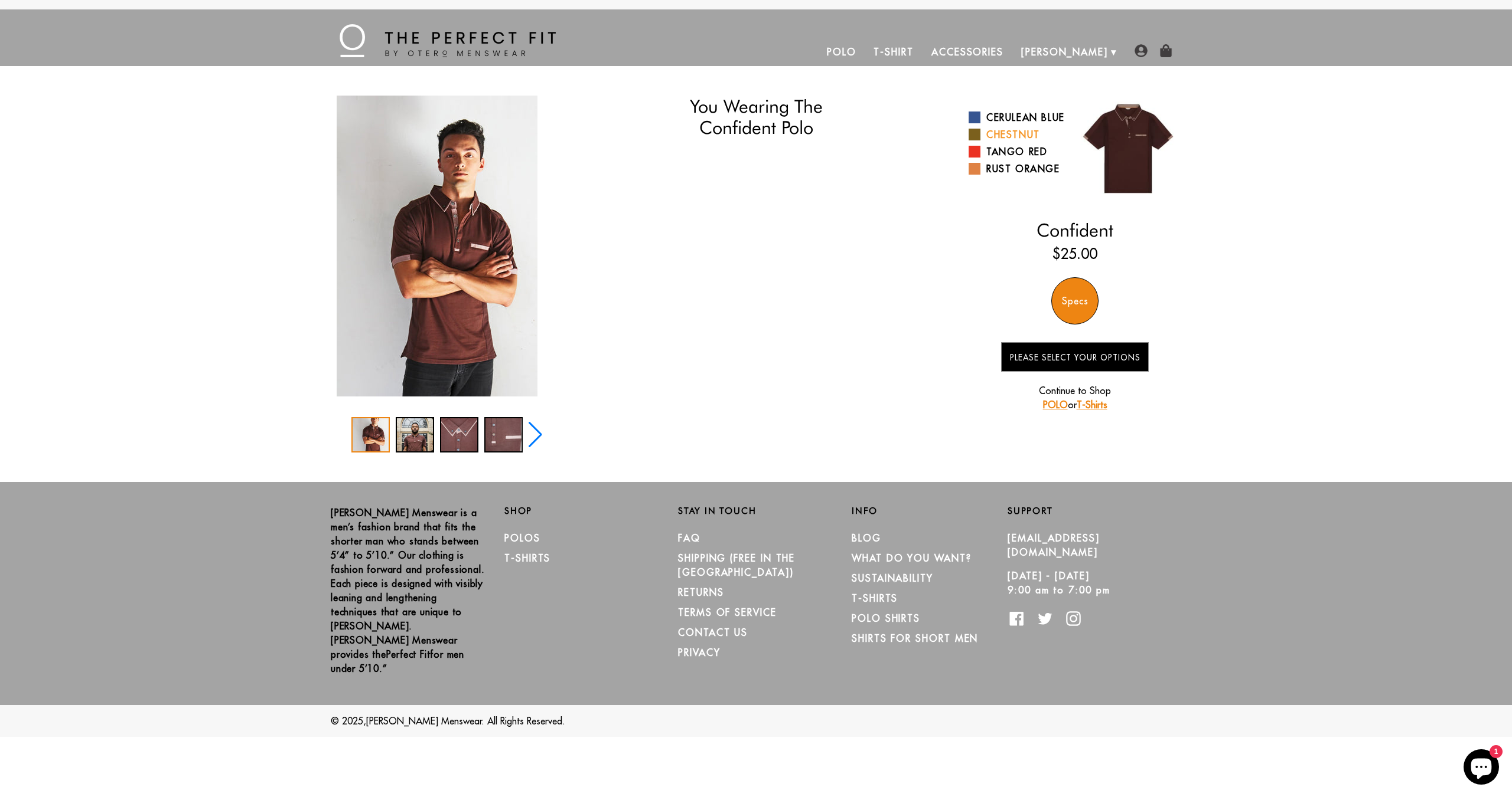
select select "M"
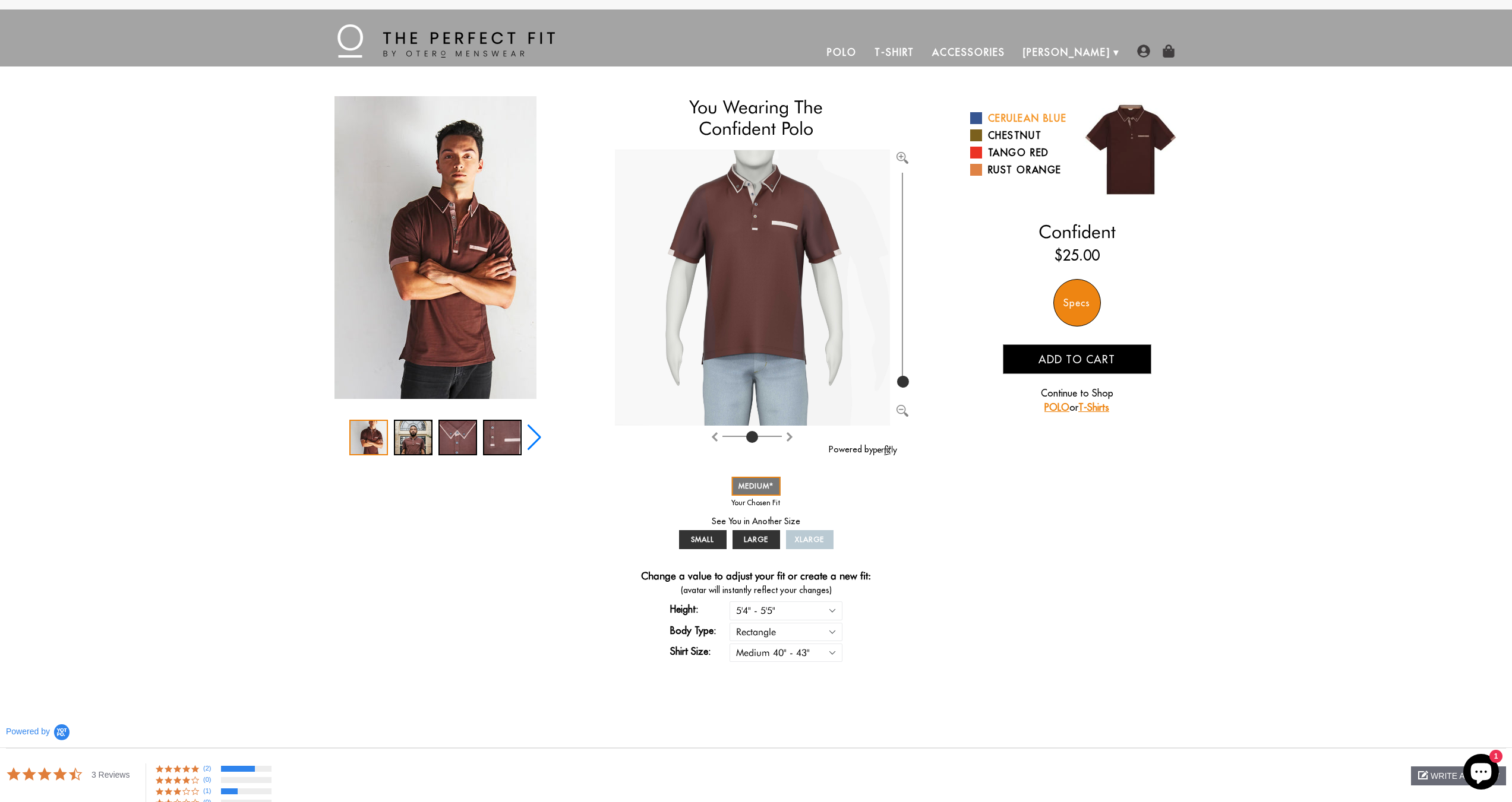
click at [976, 124] on span at bounding box center [976, 118] width 12 height 12
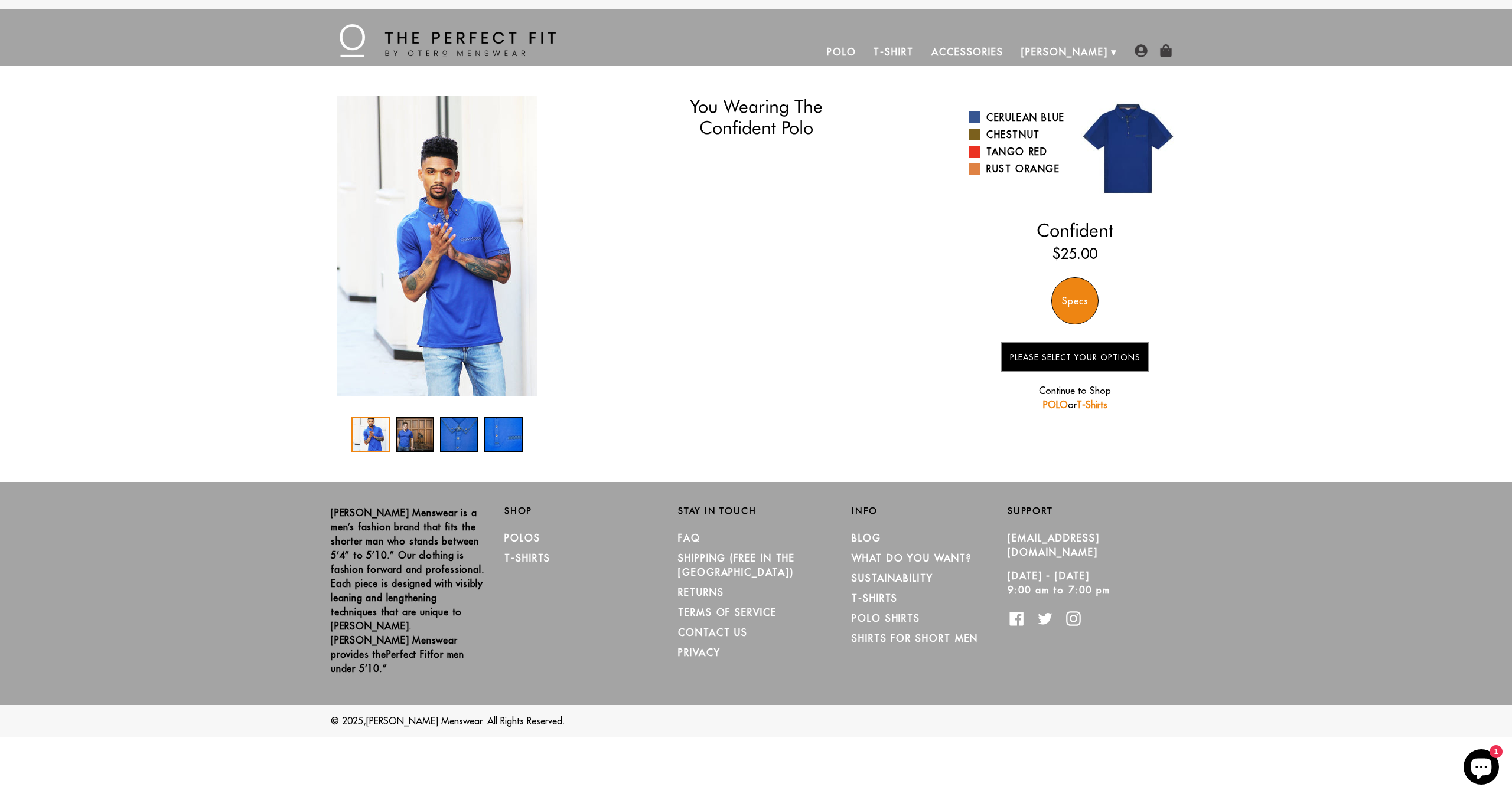
select select "M"
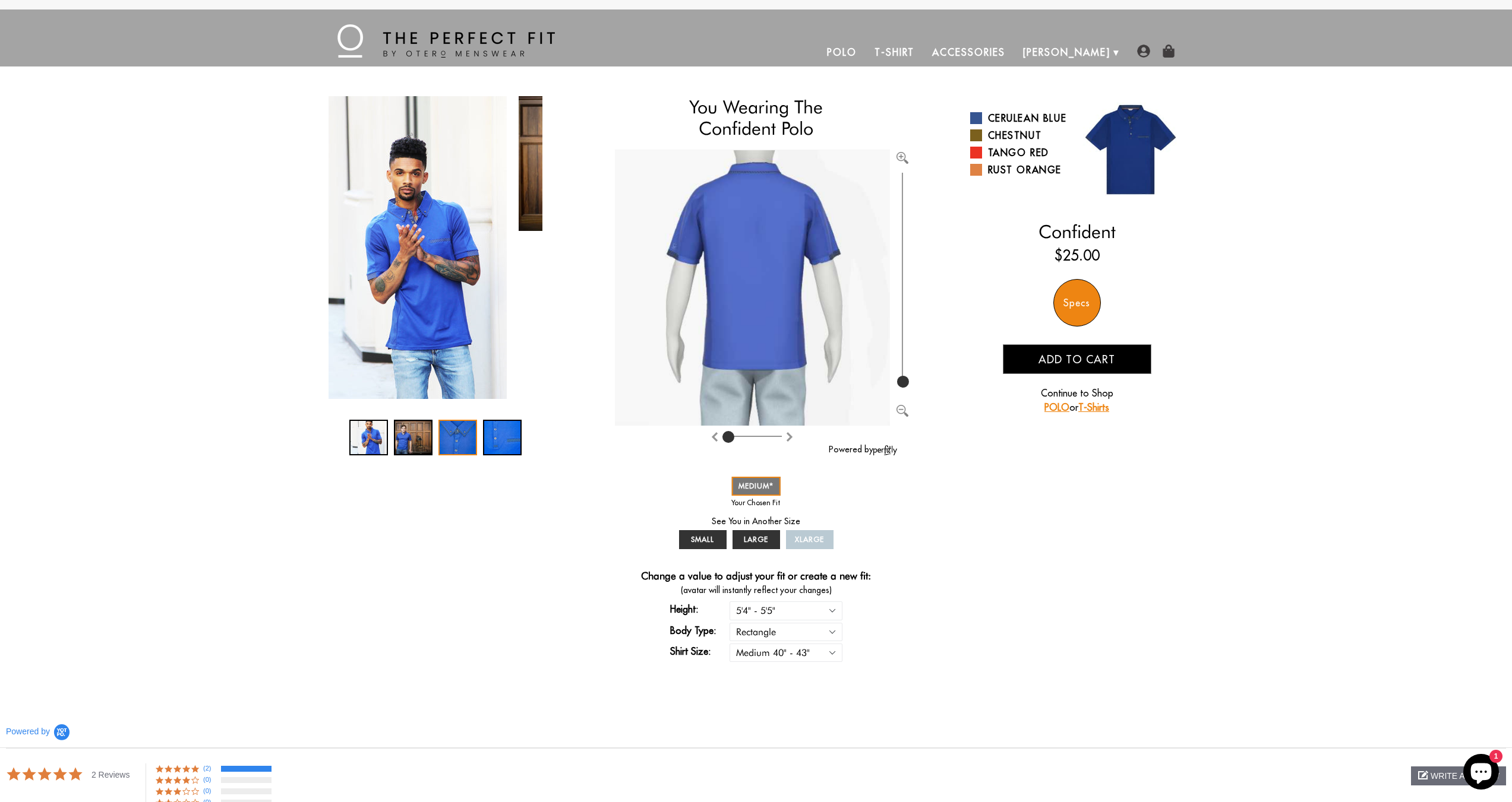
click at [434, 262] on img "1 / 4" at bounding box center [405, 247] width 202 height 303
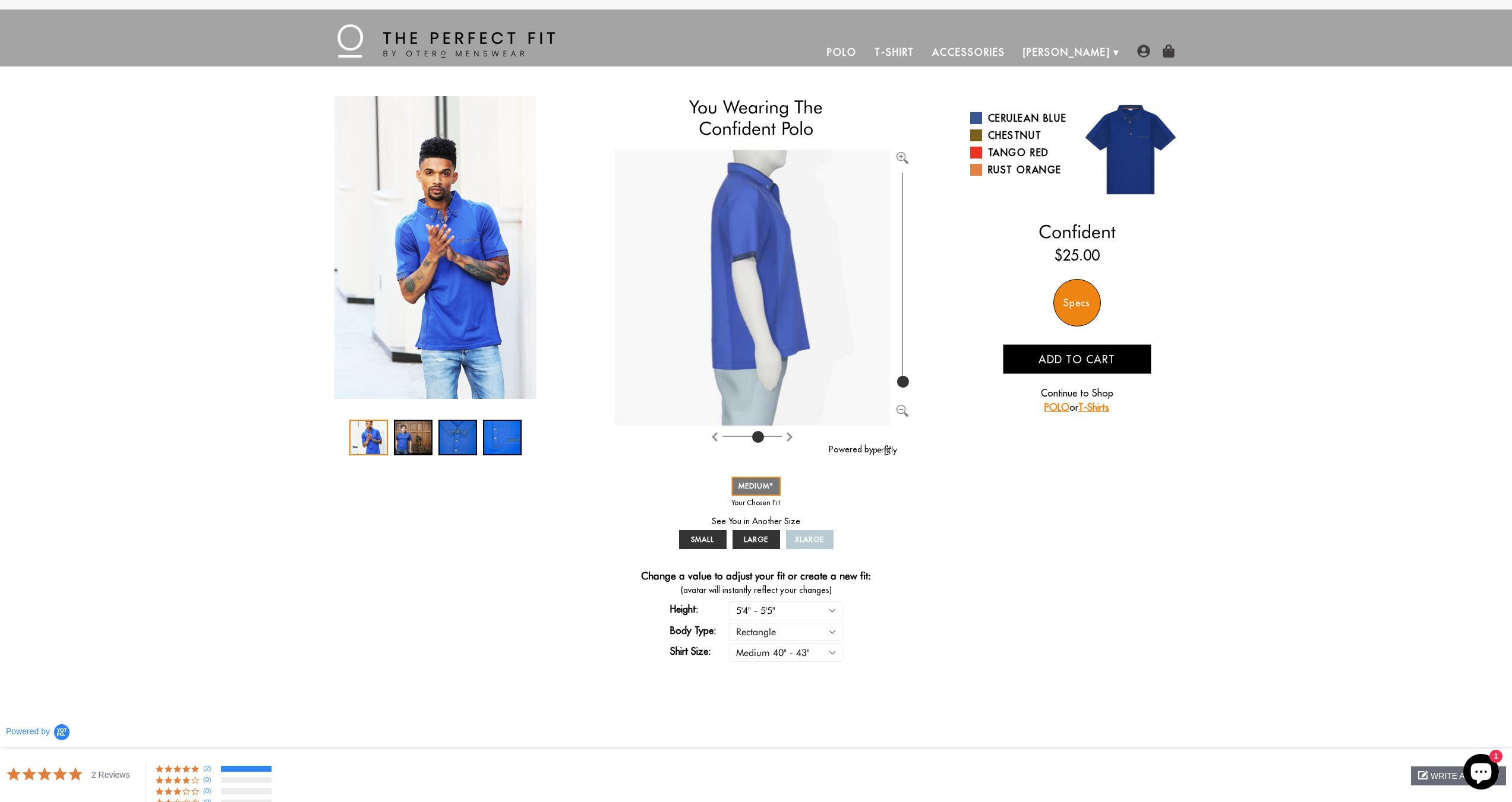
type input "4"
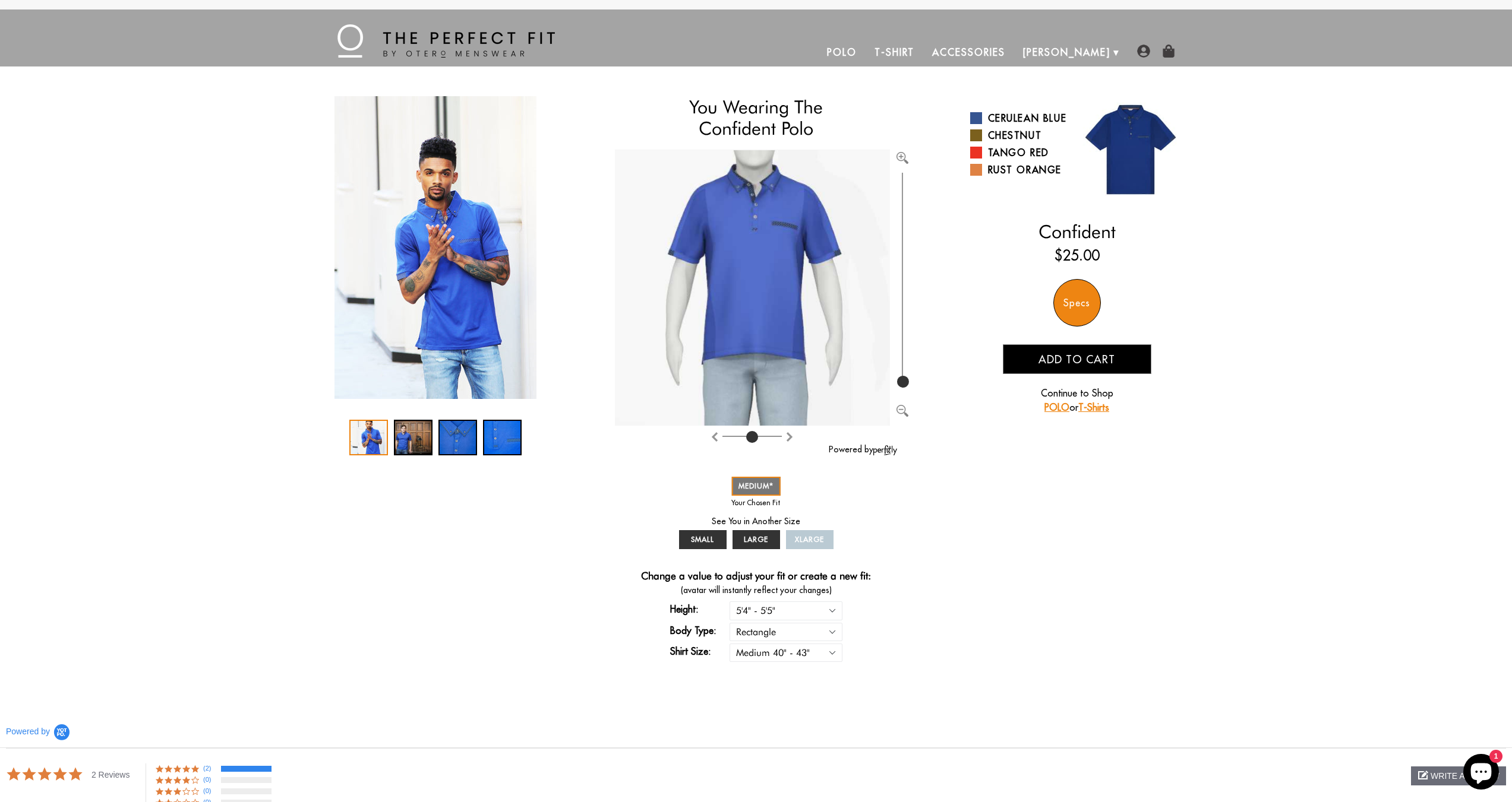
click at [830, 281] on img at bounding box center [752, 288] width 275 height 276
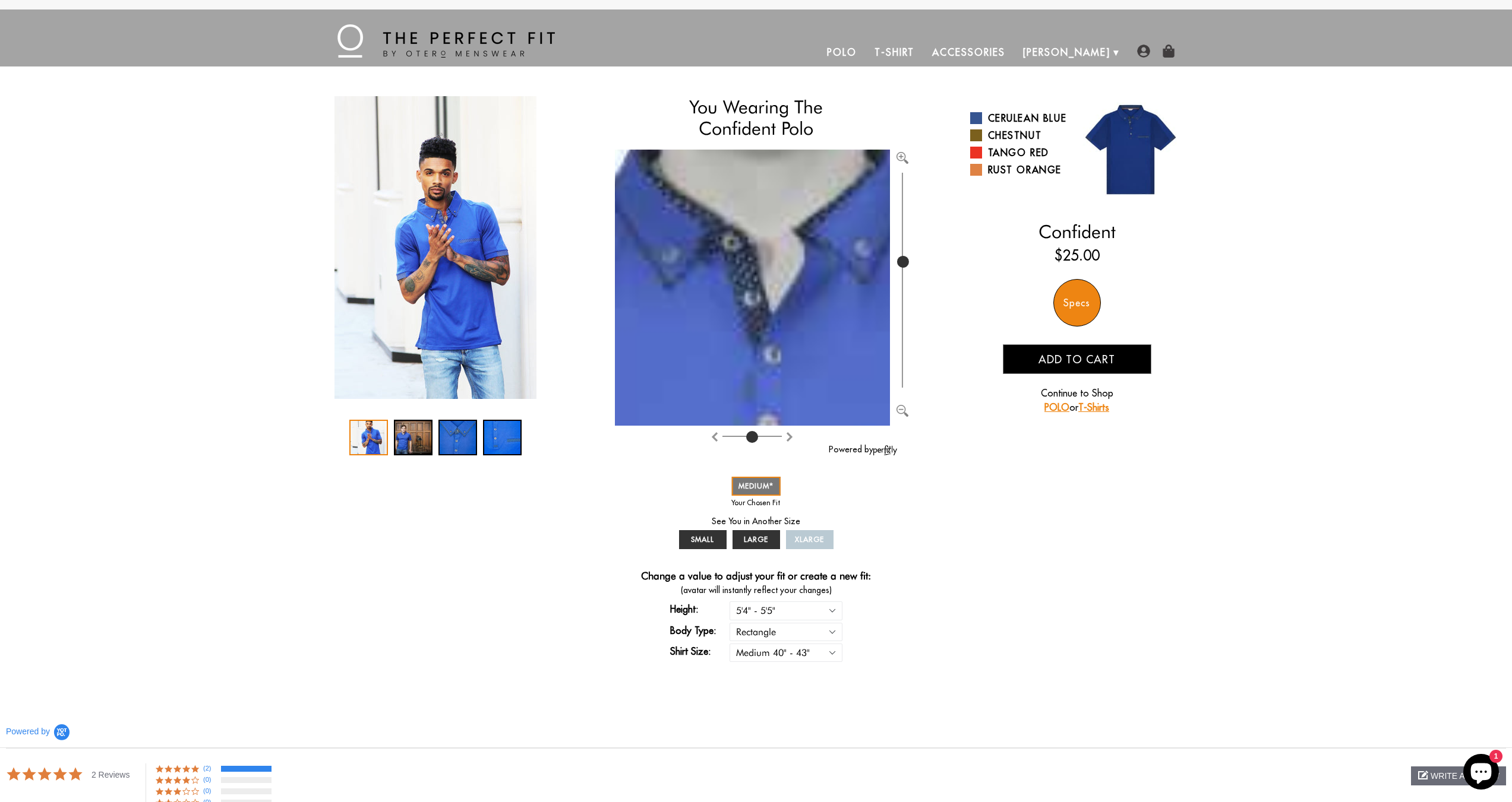
drag, startPoint x: 907, startPoint y: 342, endPoint x: 906, endPoint y: 262, distance: 80.0
type input "633"
click at [906, 262] on input "range" at bounding box center [902, 280] width 12 height 221
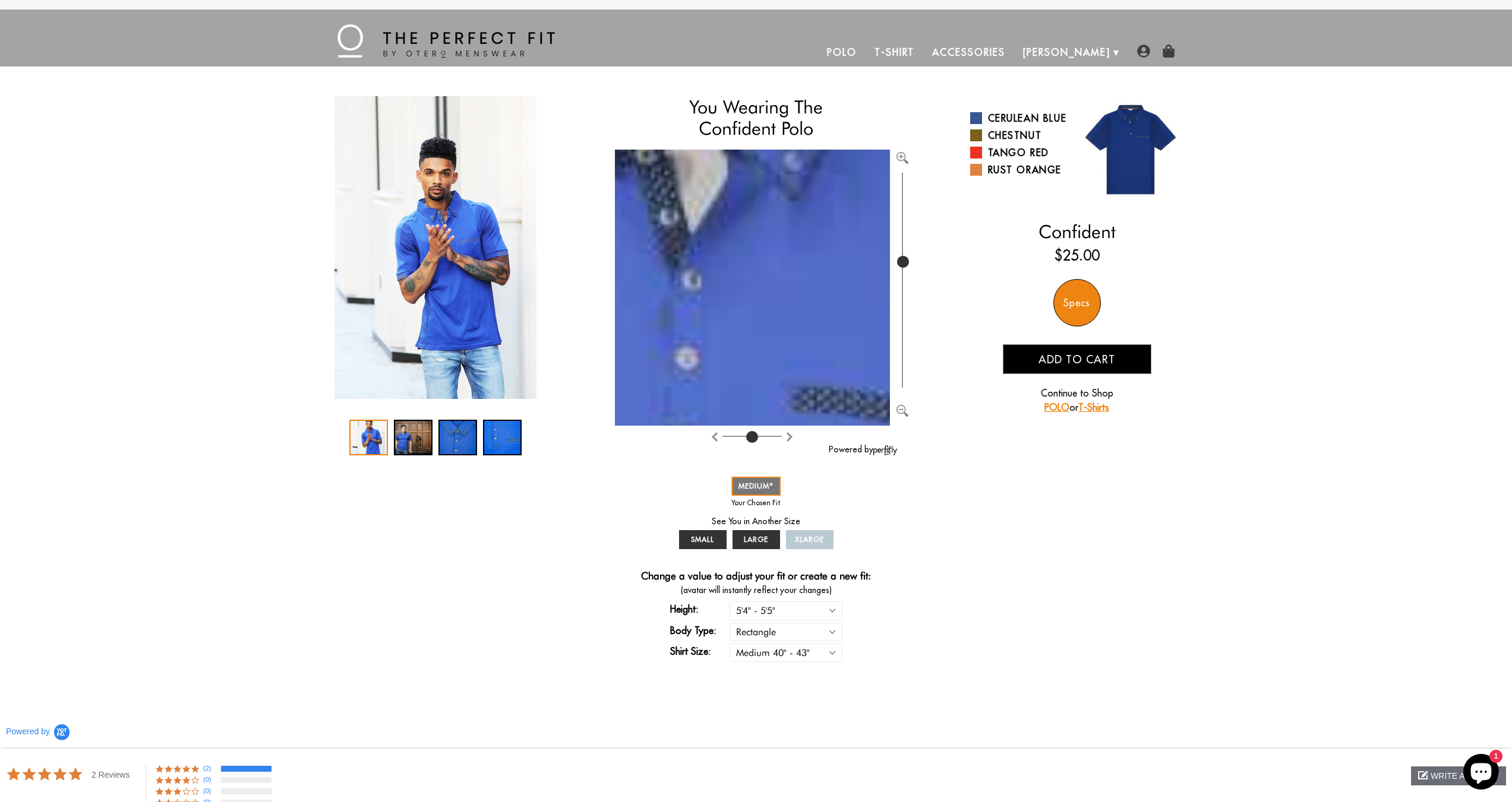
drag, startPoint x: 817, startPoint y: 333, endPoint x: 734, endPoint y: 236, distance: 127.7
click at [734, 236] on img at bounding box center [669, 810] width 1742 height 1748
drag, startPoint x: 805, startPoint y: 332, endPoint x: 715, endPoint y: 241, distance: 128.0
click at [715, 241] on img at bounding box center [668, 804] width 1742 height 1748
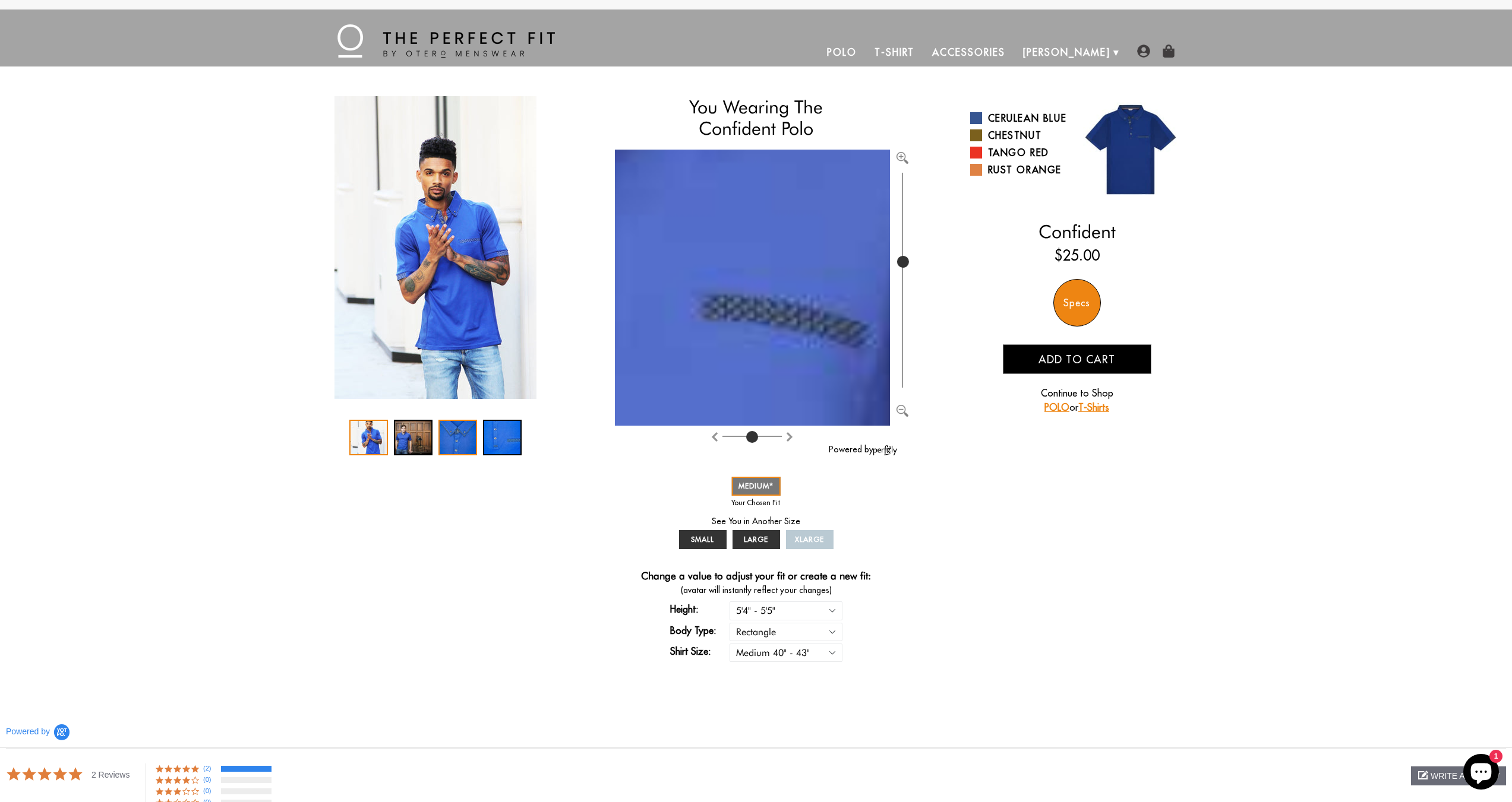
click at [465, 438] on div "3 / 4" at bounding box center [457, 437] width 39 height 36
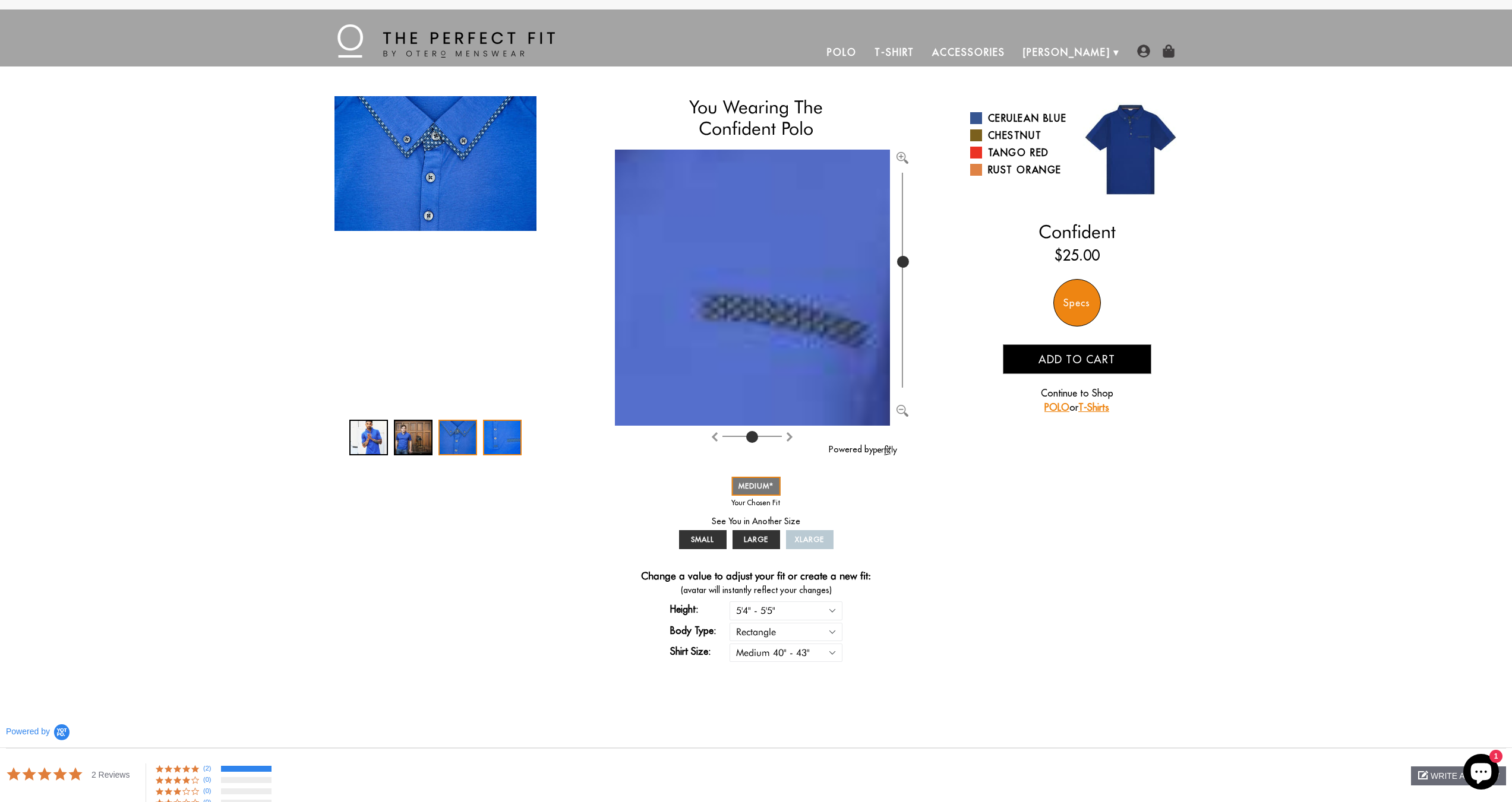
click at [495, 437] on div "4 / 4" at bounding box center [502, 437] width 39 height 36
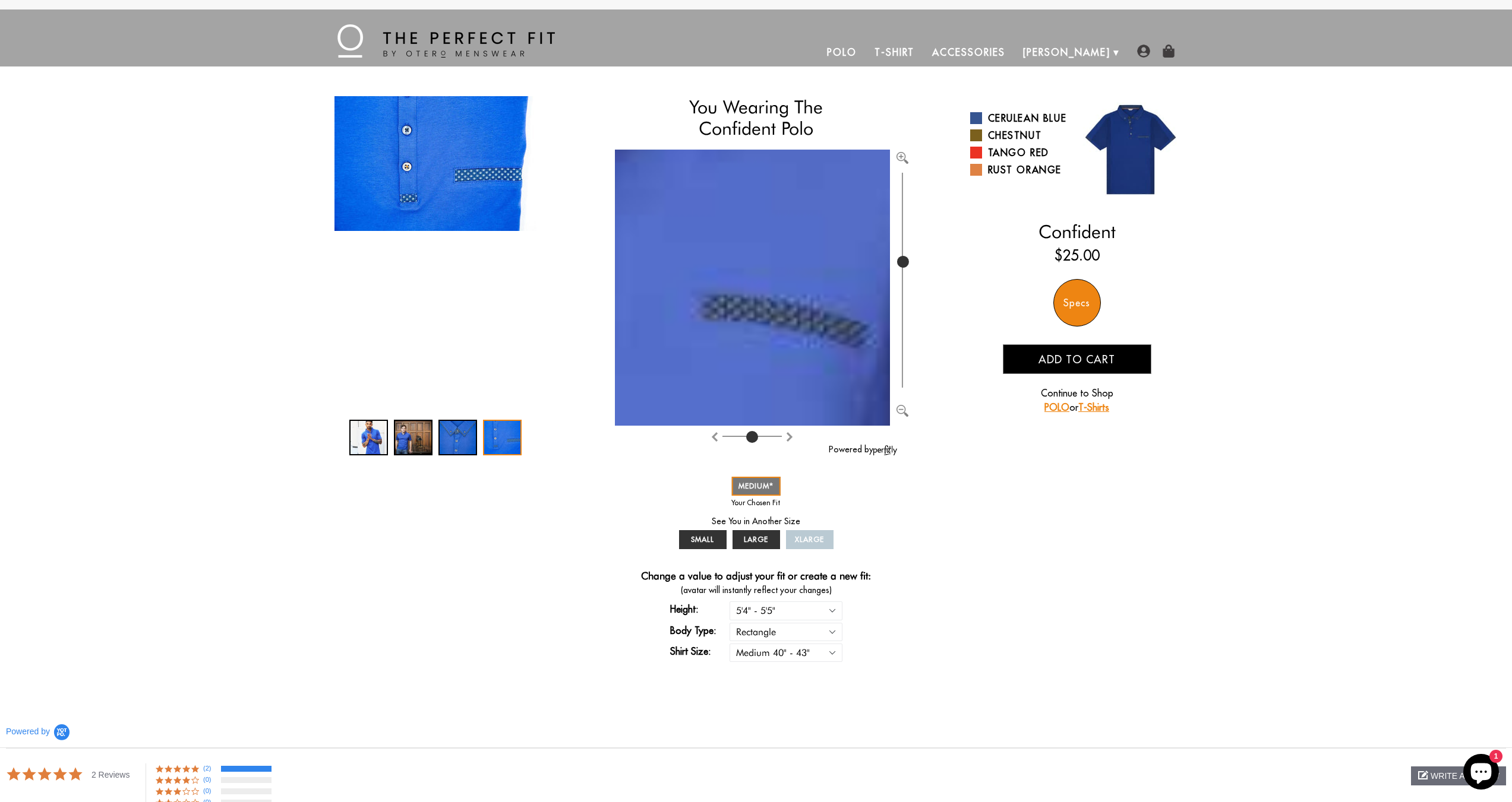
click at [924, 58] on link "T-Shirt" at bounding box center [894, 52] width 58 height 29
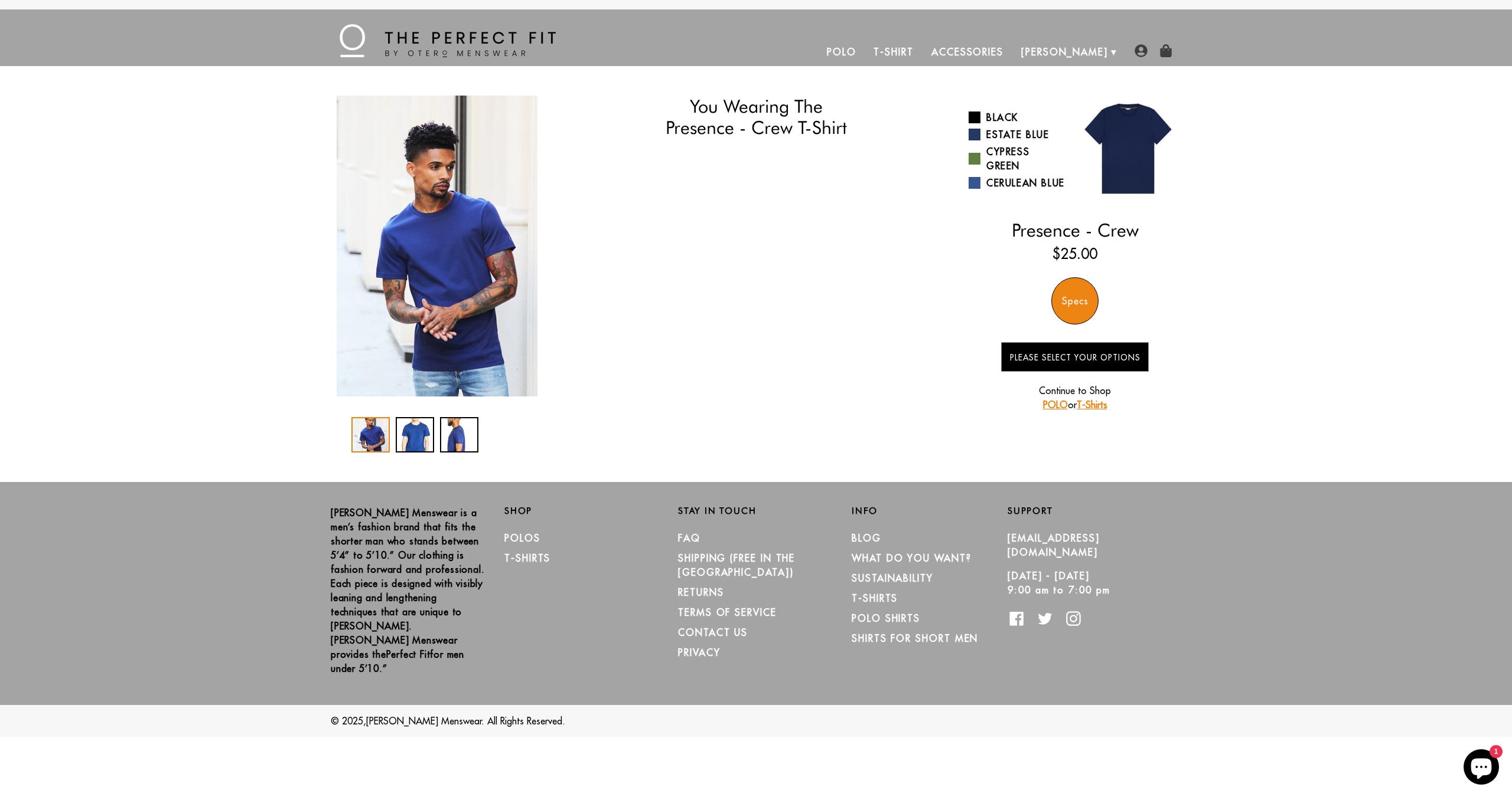
select select "M"
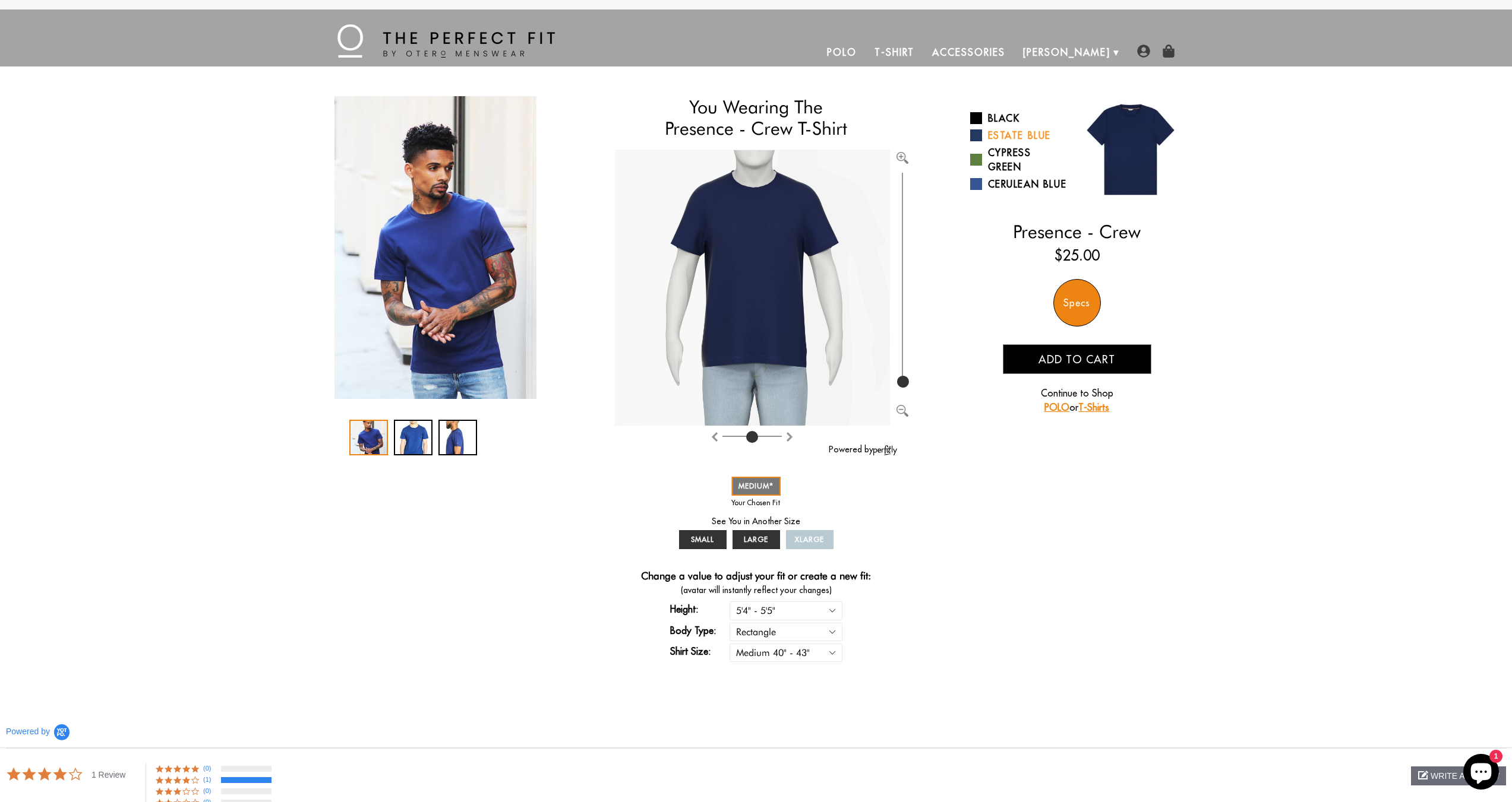
click at [977, 132] on span at bounding box center [976, 135] width 12 height 12
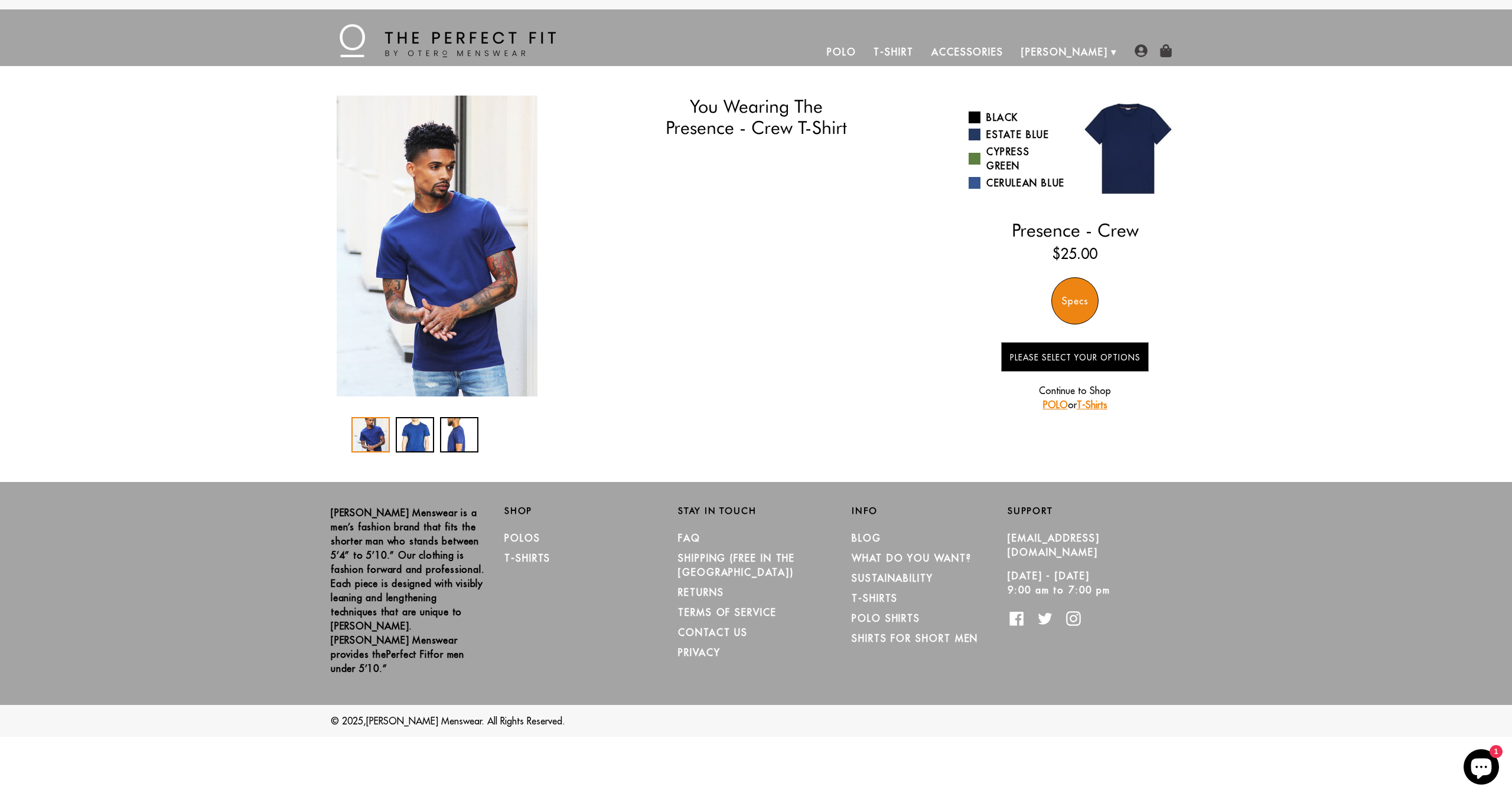
click at [965, 160] on div "You Wearing The Presence - Crew T-Shirt You're only 3 questions away from your …" at bounding box center [756, 273] width 850 height 357
click at [975, 160] on span at bounding box center [974, 158] width 12 height 12
